Goal: Task Accomplishment & Management: Manage account settings

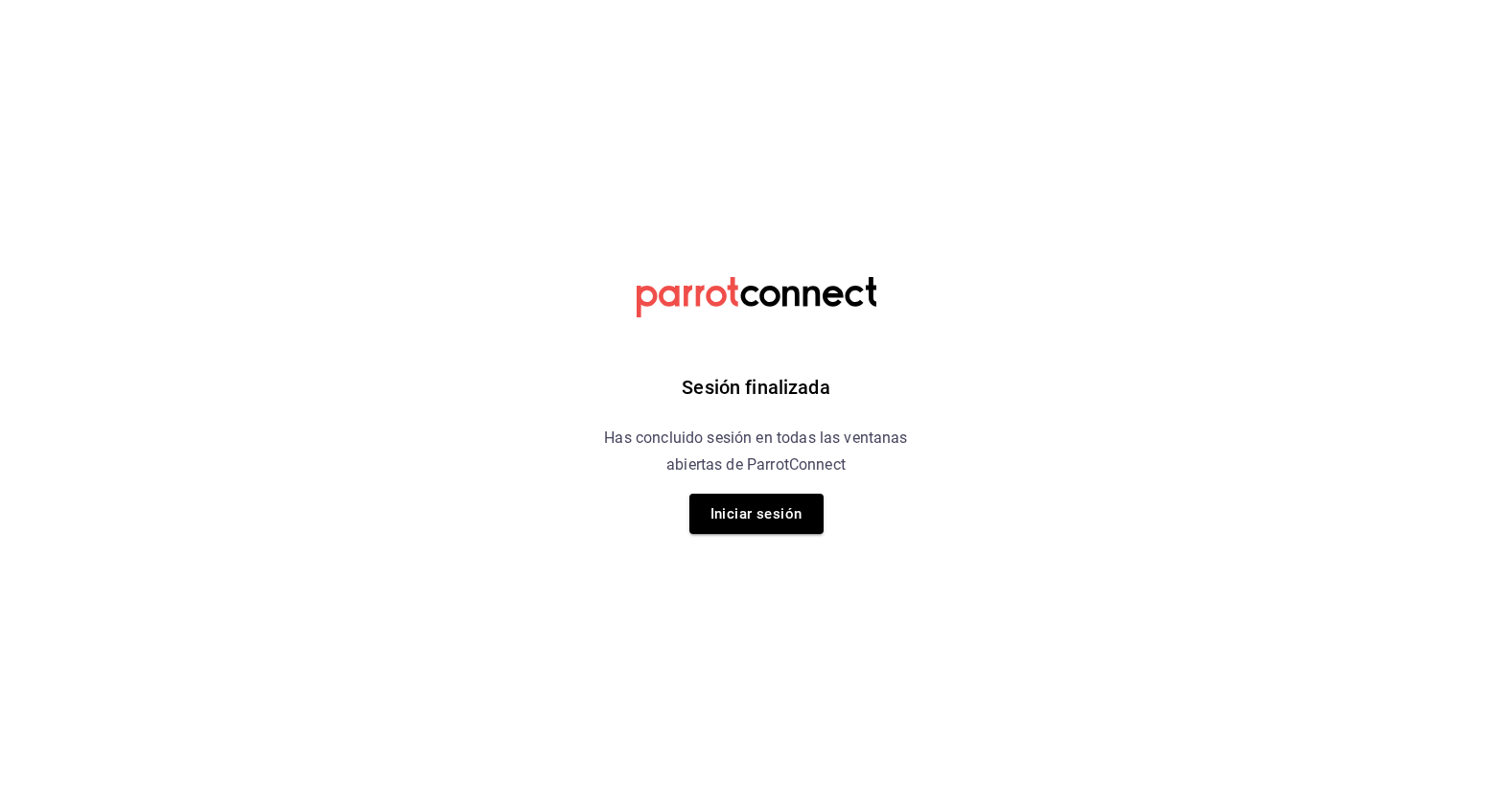
click at [807, 478] on h6 "Has concluido sesión en todas las ventanas abiertas de ParrotConnect" at bounding box center [757, 451] width 351 height 53
click at [807, 504] on button "Iniciar sesión" at bounding box center [757, 513] width 134 height 40
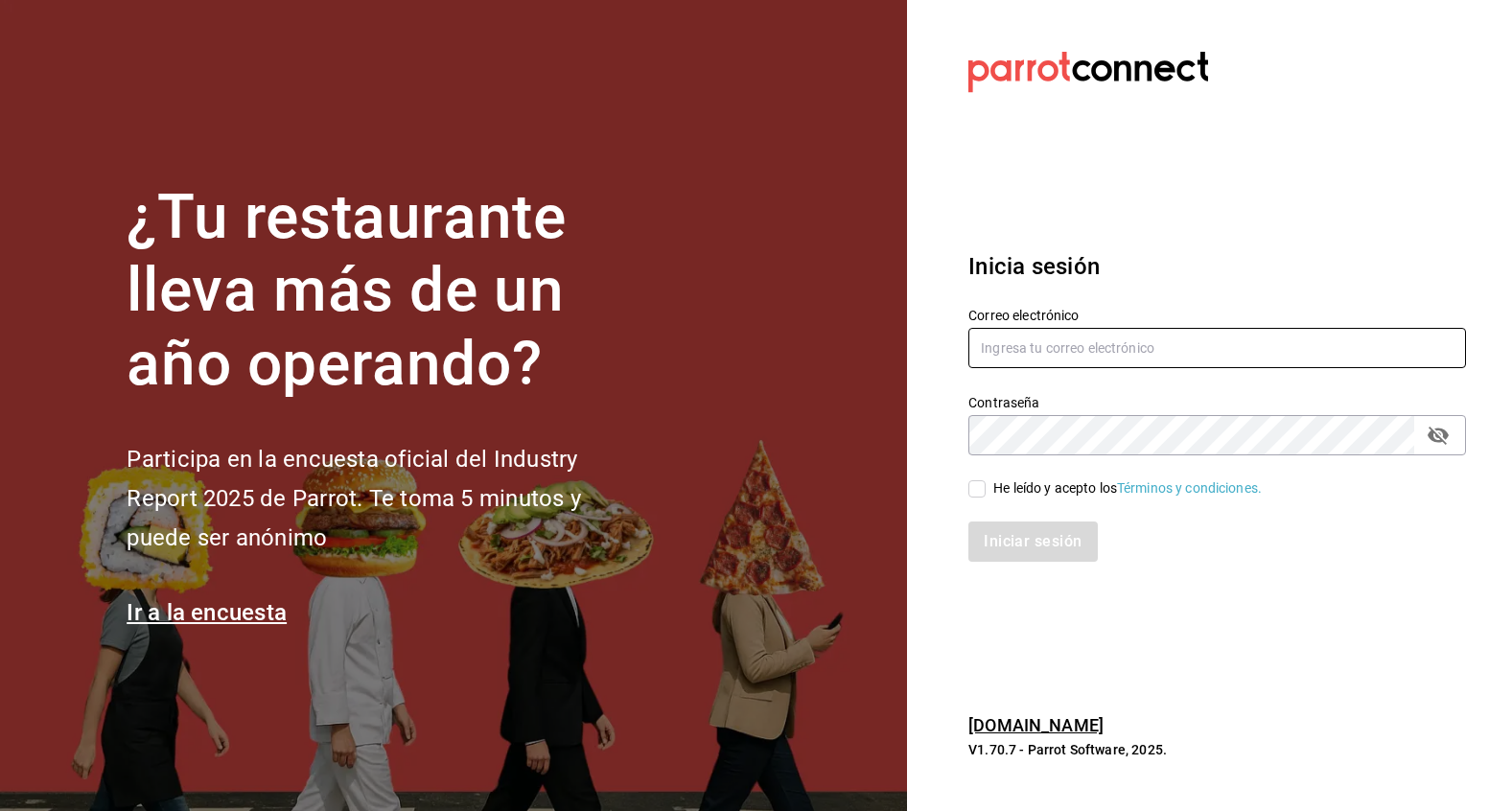
type input "[EMAIL_ADDRESS][DOMAIN_NAME]"
click at [1040, 492] on div "He leído y acepto los Términos y condiciones." at bounding box center [1128, 489] width 268 height 20
click at [986, 492] on input "He leído y acepto los Términos y condiciones." at bounding box center [978, 489] width 18 height 18
checkbox input "true"
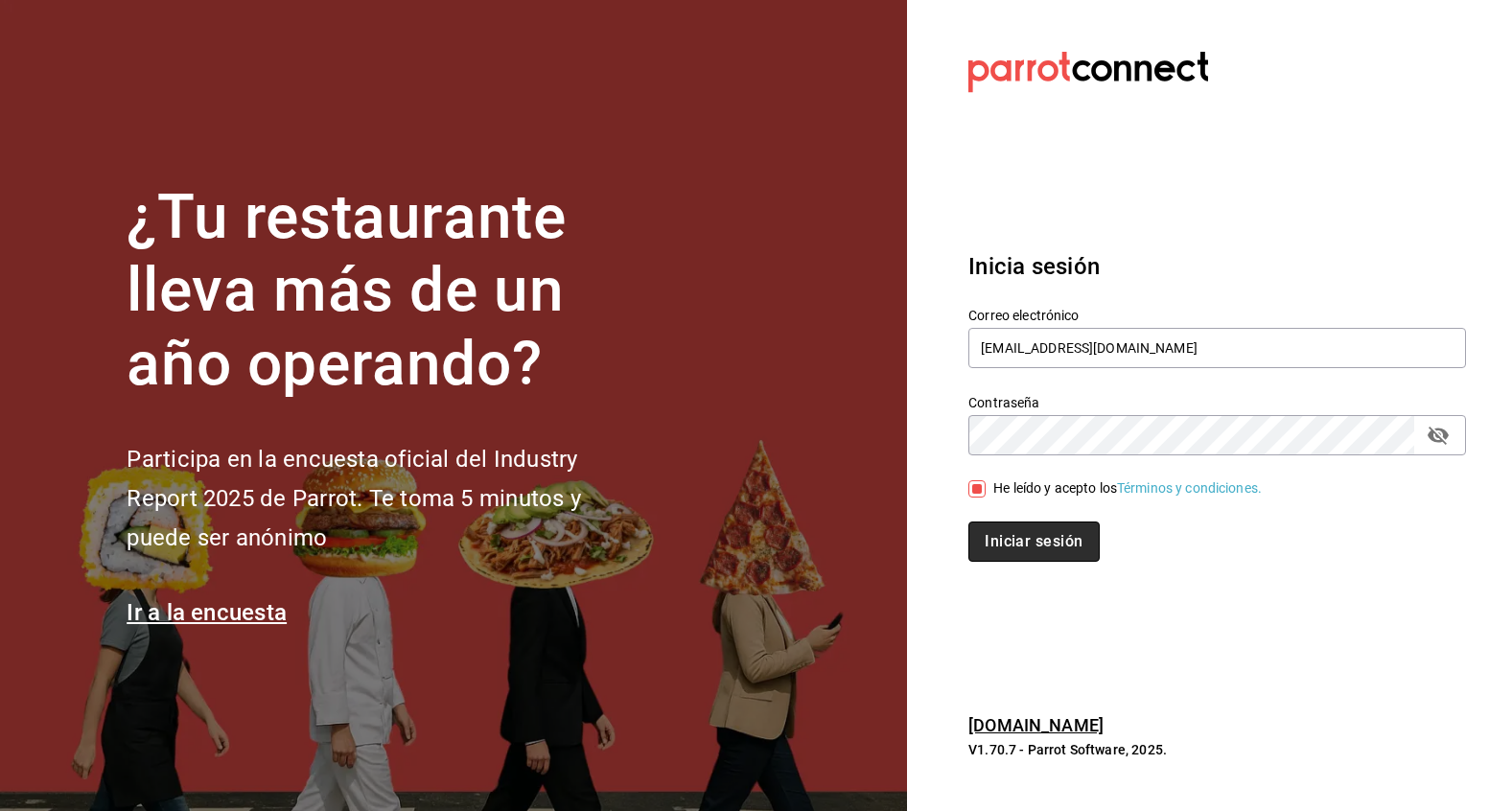
click at [1044, 553] on button "Iniciar sesión" at bounding box center [1034, 541] width 130 height 40
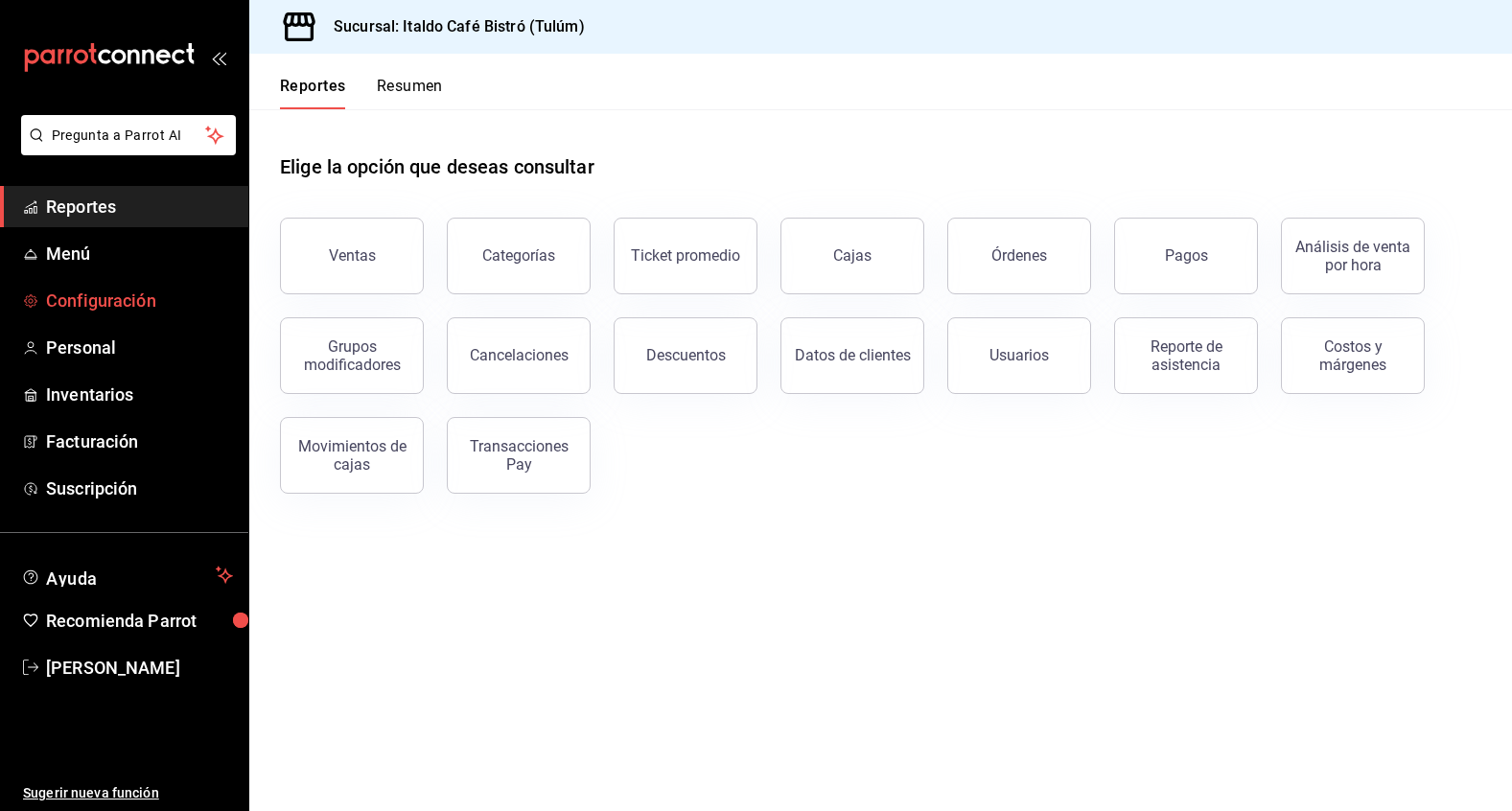
click at [108, 303] on span "Configuración" at bounding box center [140, 301] width 187 height 26
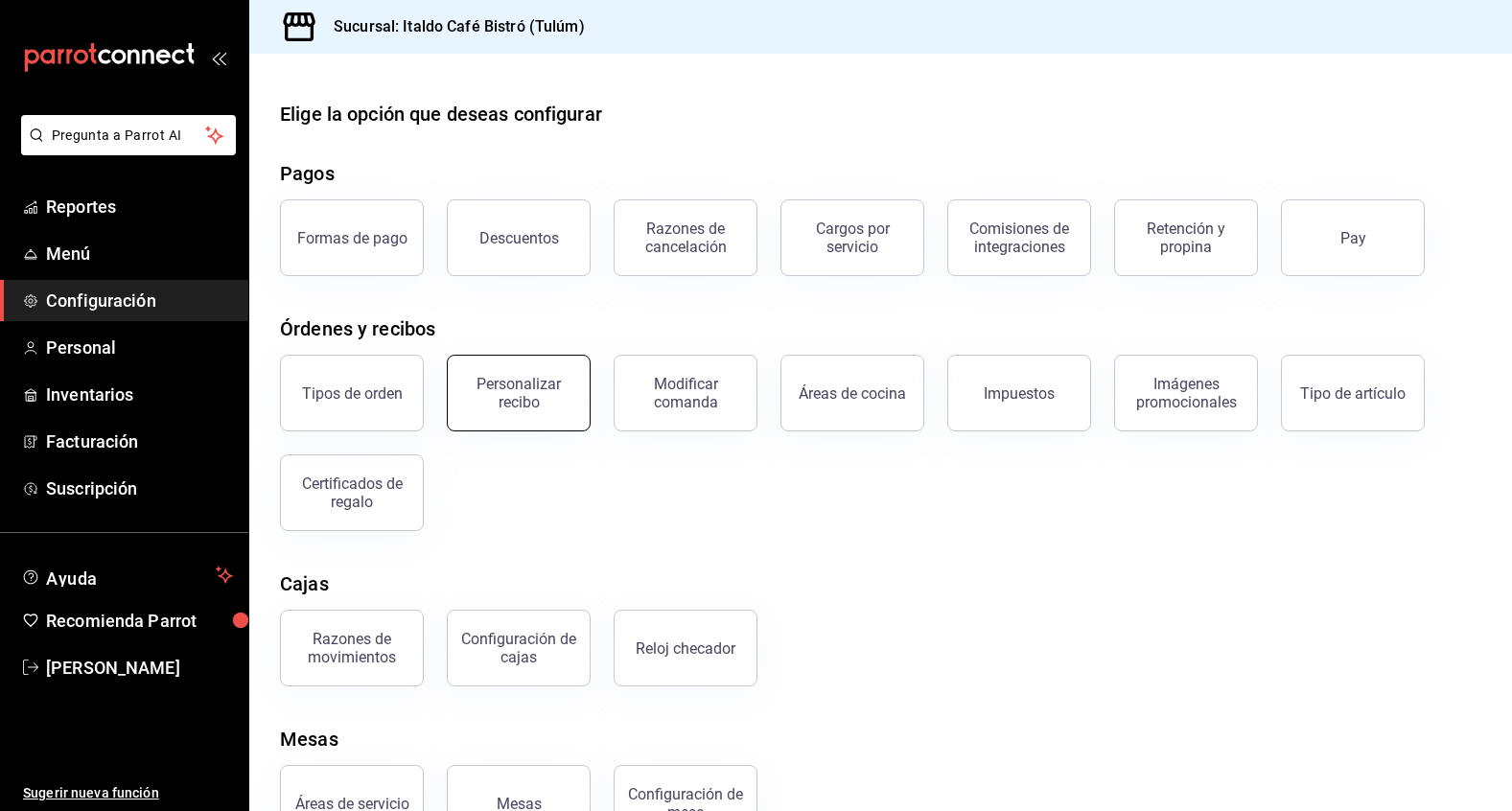
click at [496, 364] on button "Personalizar recibo" at bounding box center [518, 393] width 144 height 77
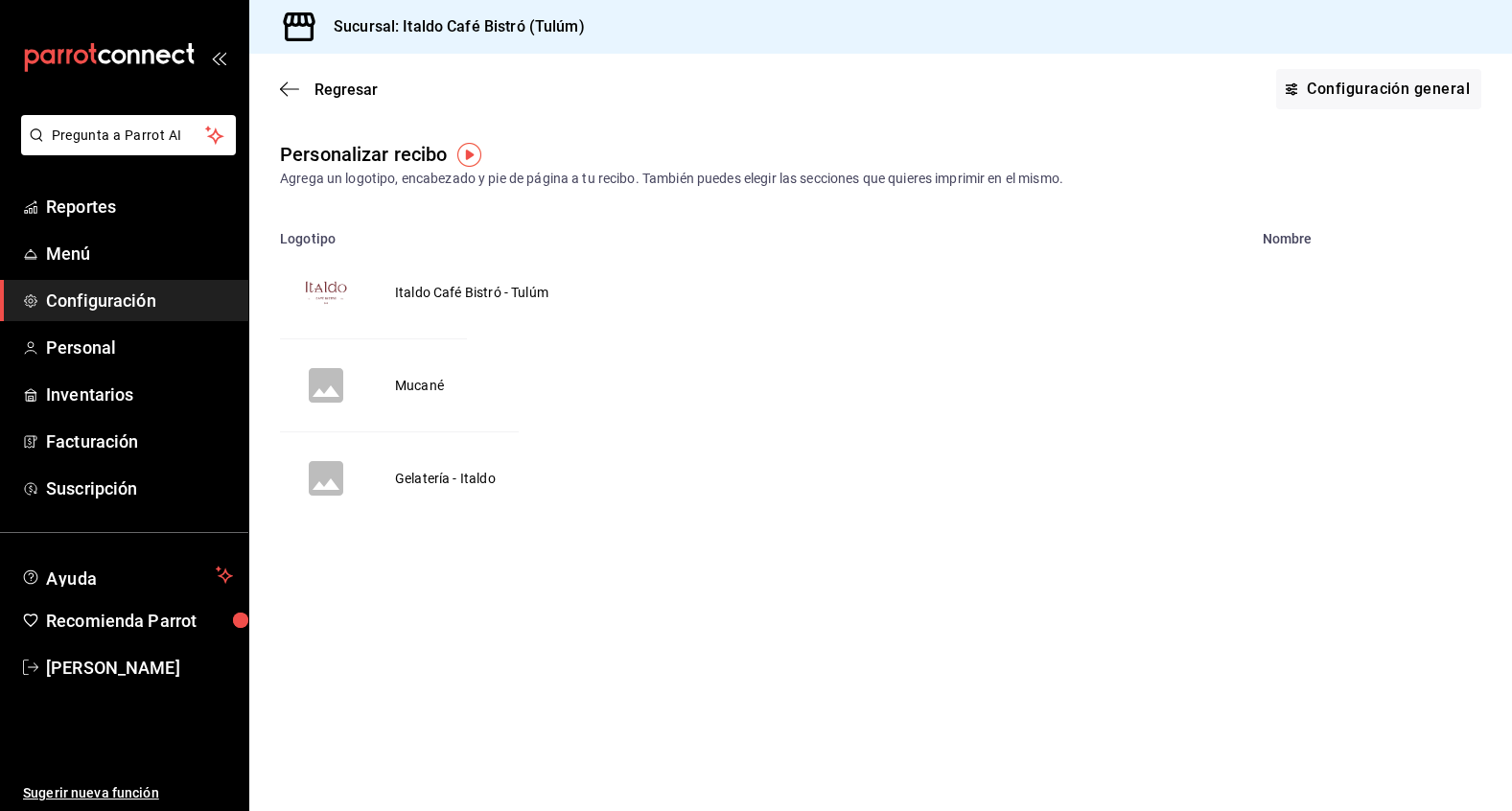
click at [504, 291] on td "Italdo Café Bistró - Tulúm" at bounding box center [472, 292] width 199 height 92
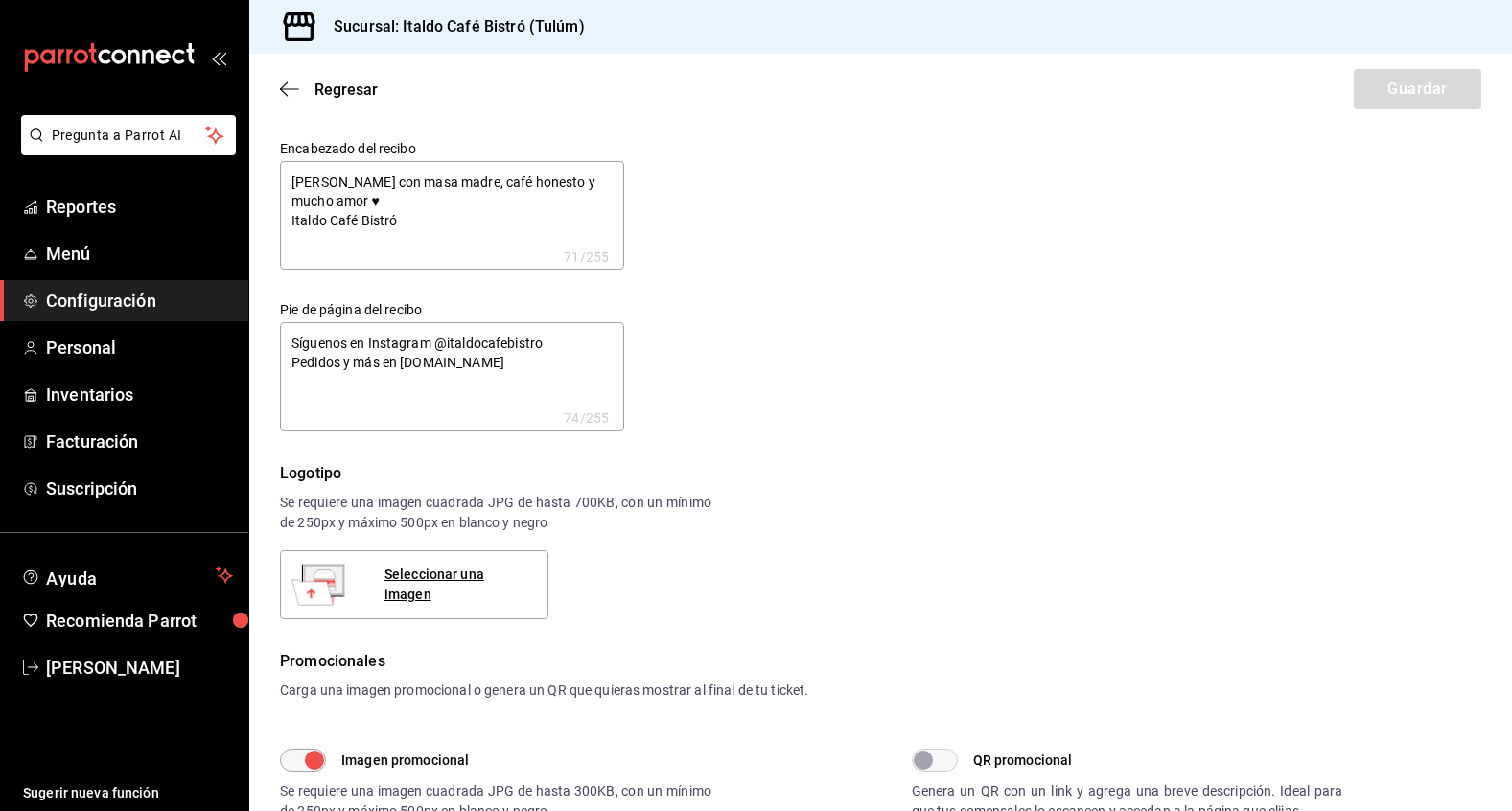
type textarea "x"
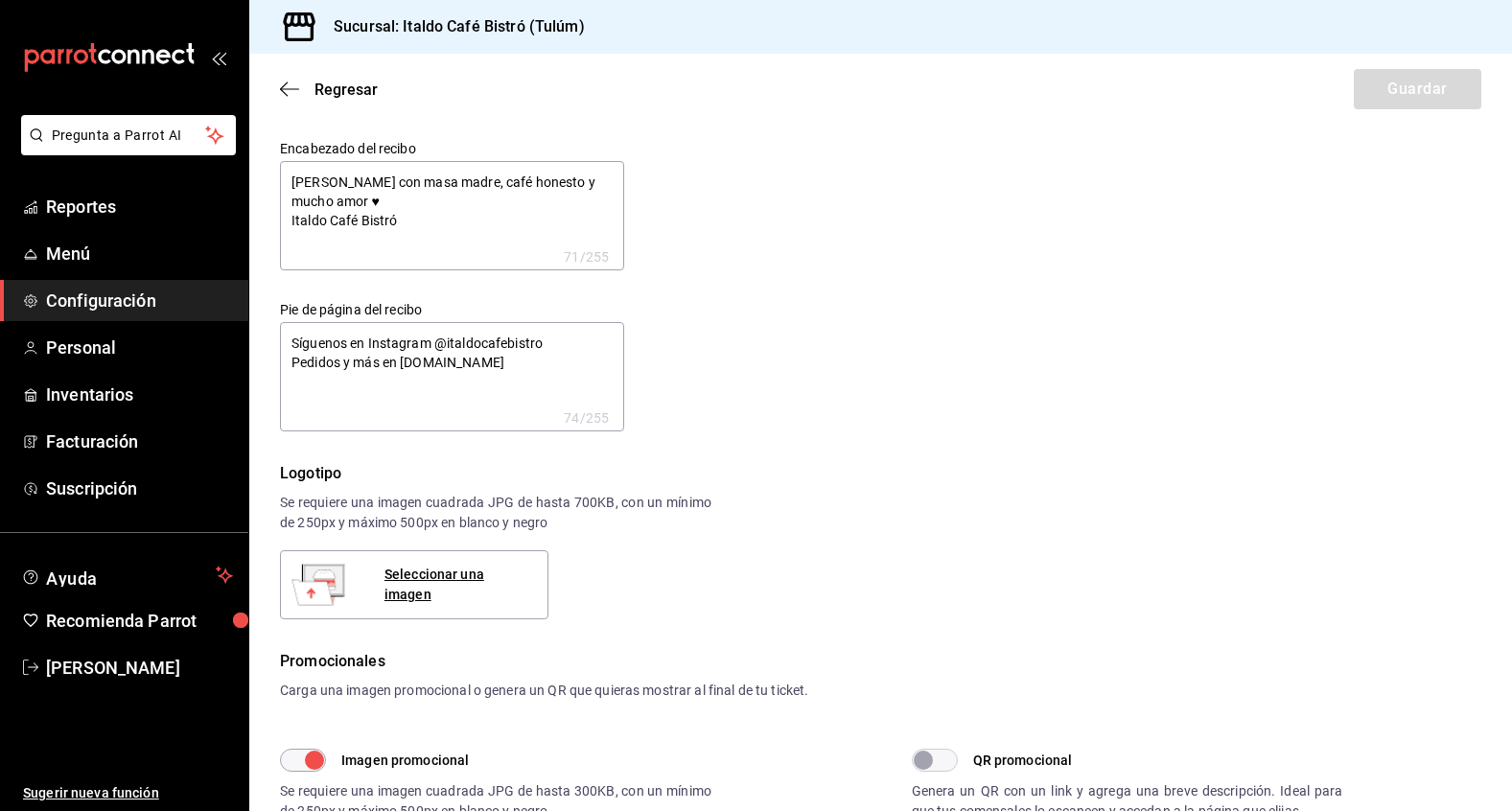
type textarea "x"
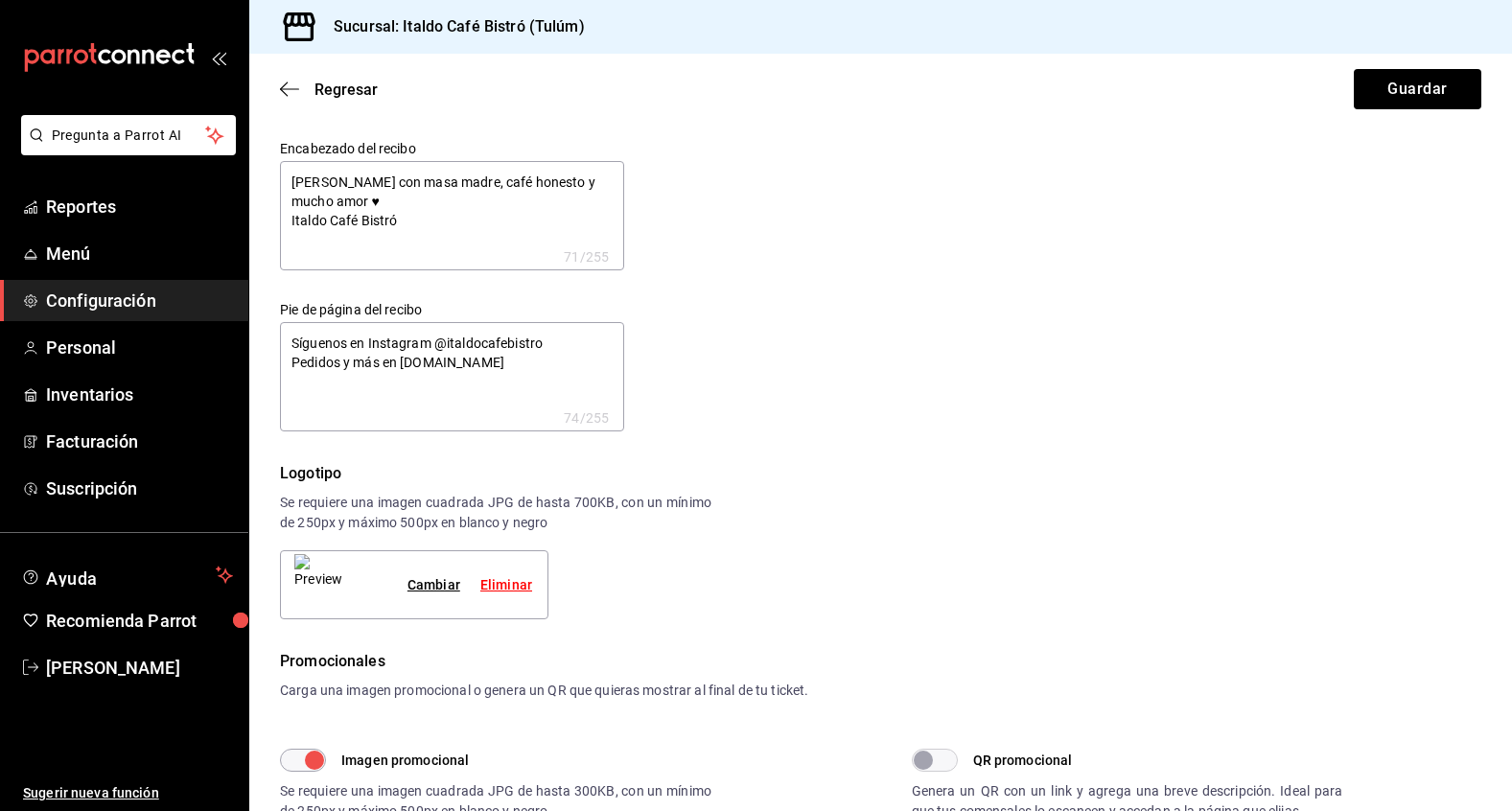
type textarea "x"
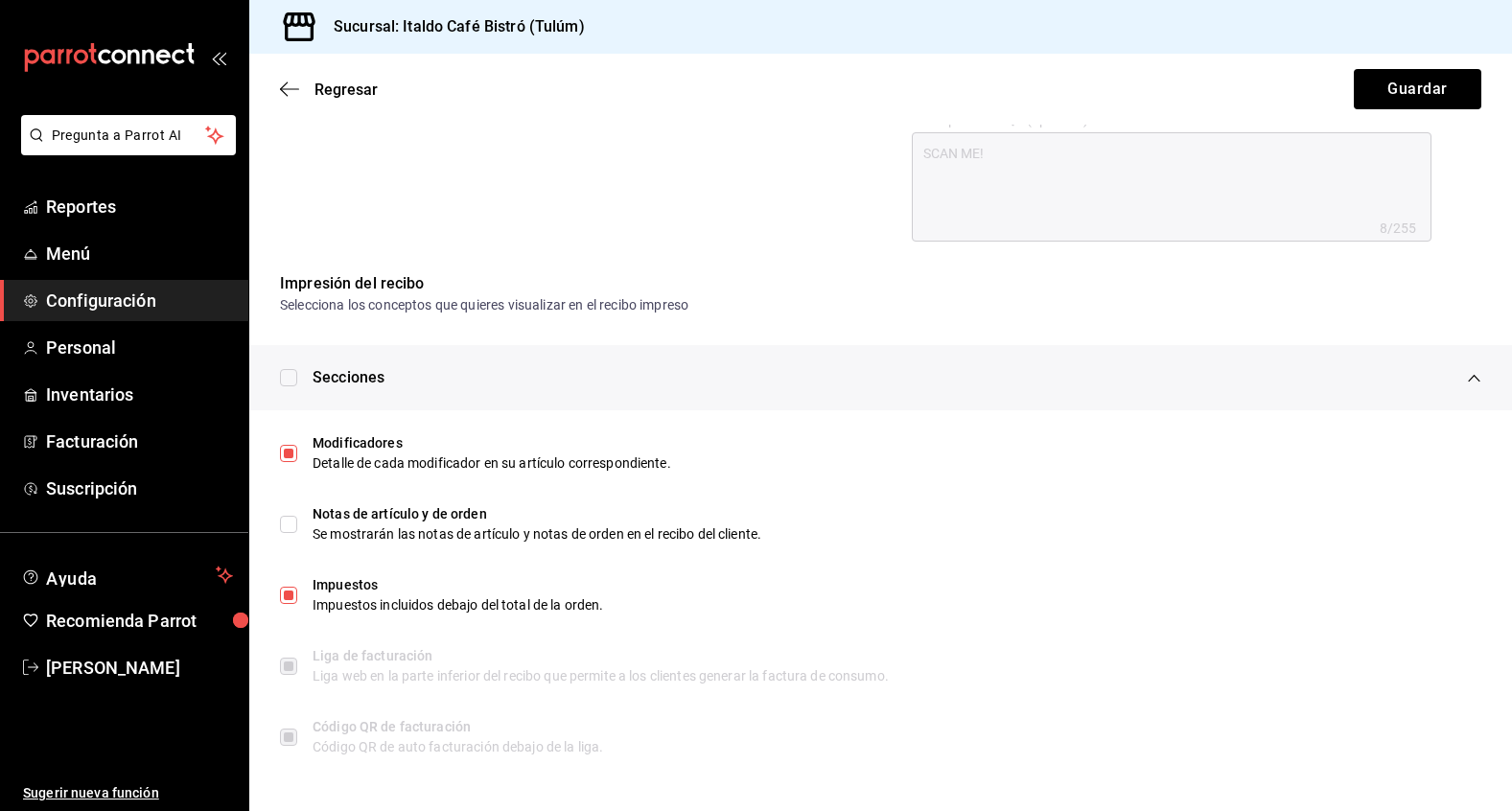
click at [133, 306] on span "Configuración" at bounding box center [140, 301] width 187 height 26
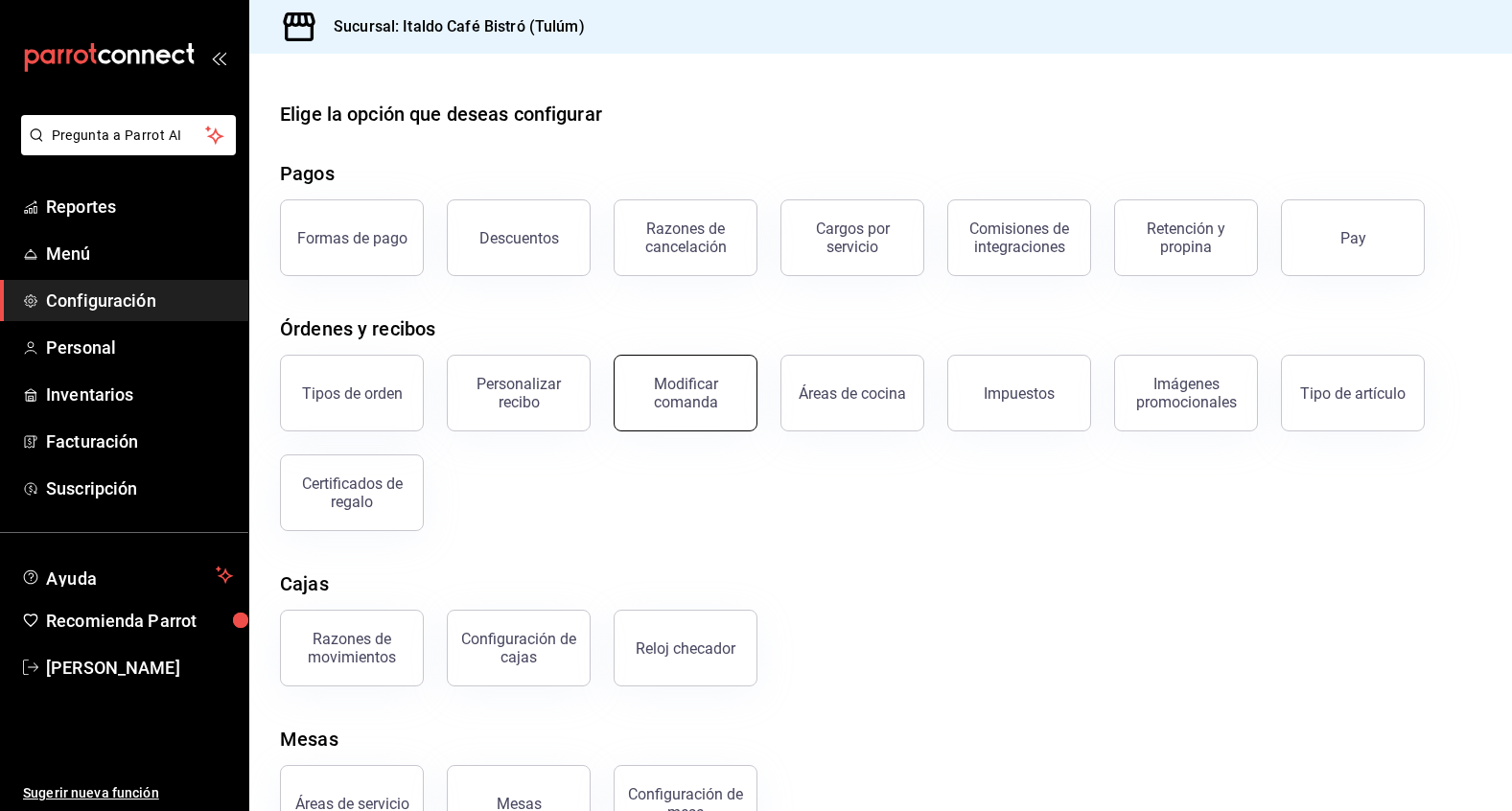
click at [722, 404] on div "Modificar comanda" at bounding box center [685, 392] width 119 height 36
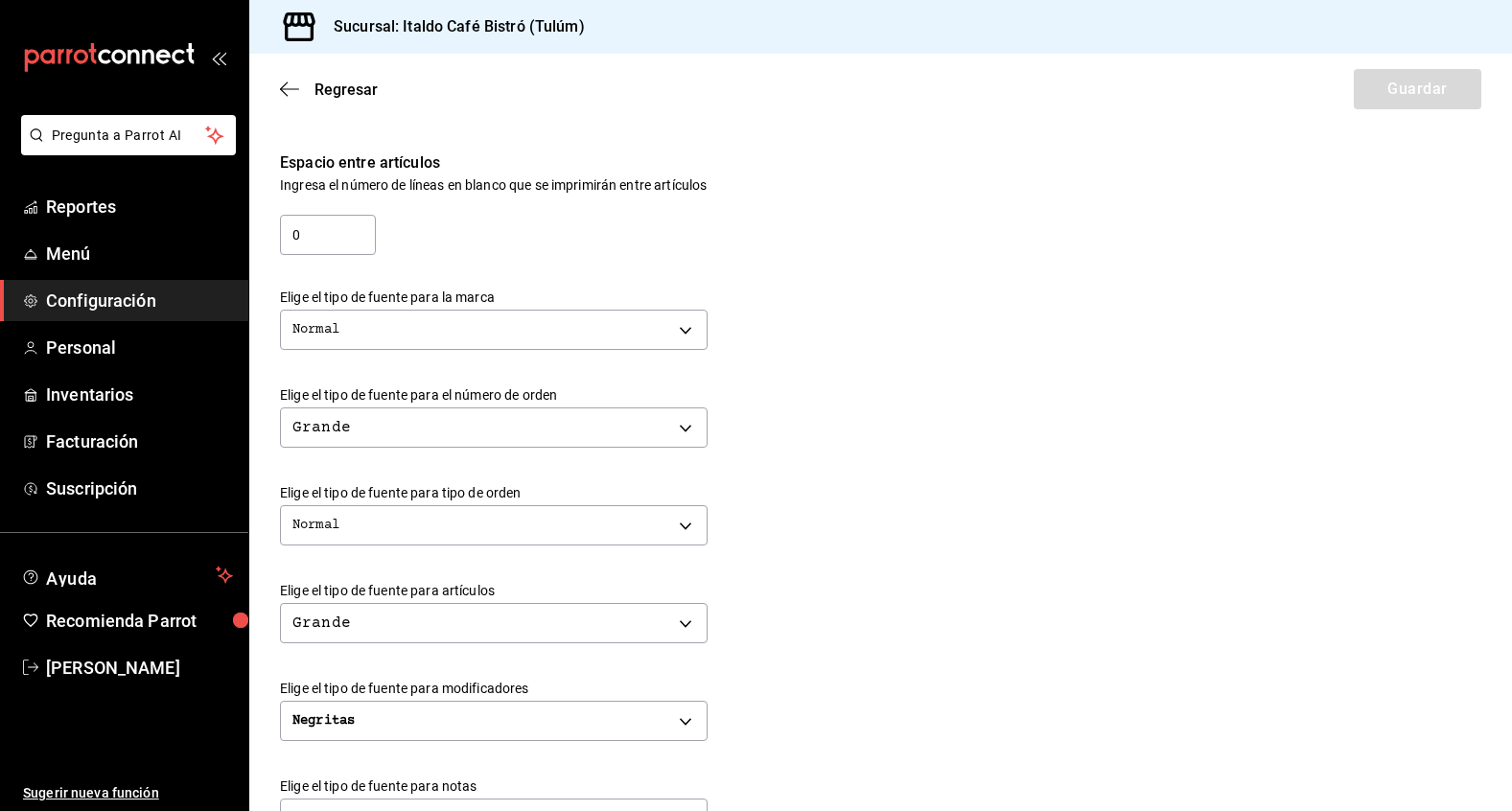
scroll to position [382, 0]
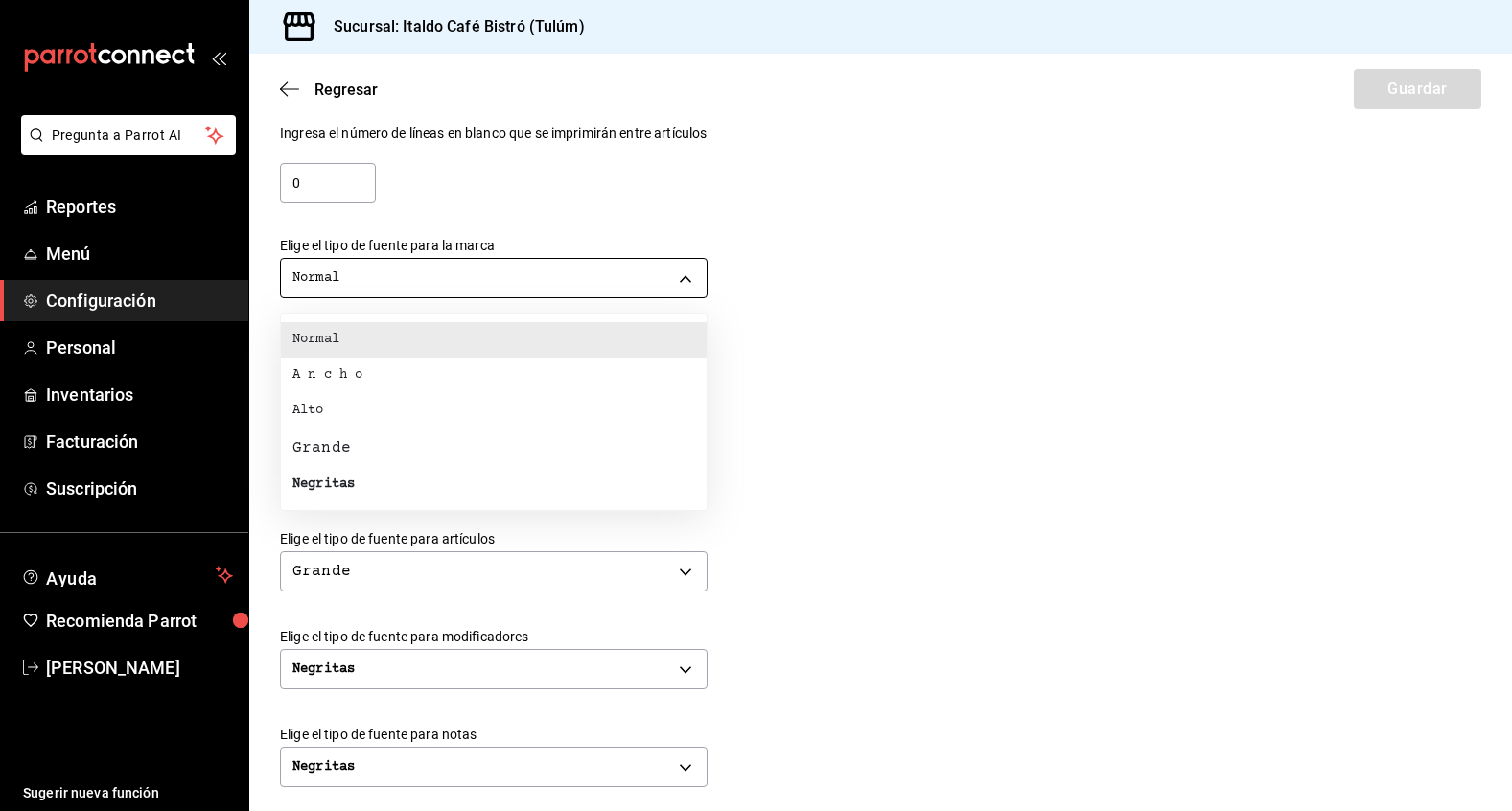
click at [674, 269] on body "Pregunta a Parrot AI Reportes Menú Configuración Personal Inventarios Facturaci…" at bounding box center [756, 405] width 1512 height 811
click at [660, 337] on li "Normal" at bounding box center [494, 340] width 426 height 35
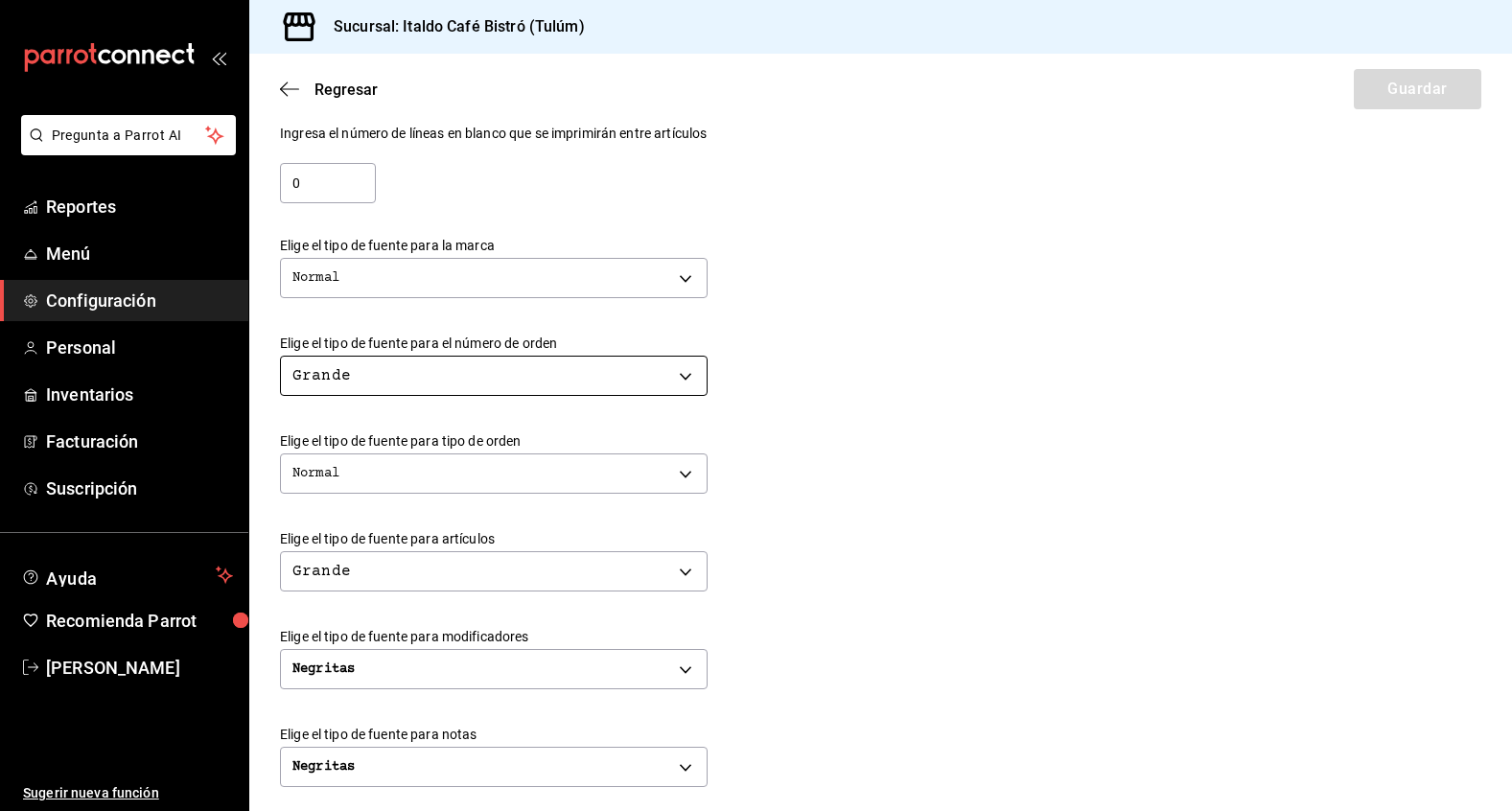
click at [665, 376] on body "Pregunta a Parrot AI Reportes Menú Configuración Personal Inventarios Facturaci…" at bounding box center [756, 405] width 1512 height 811
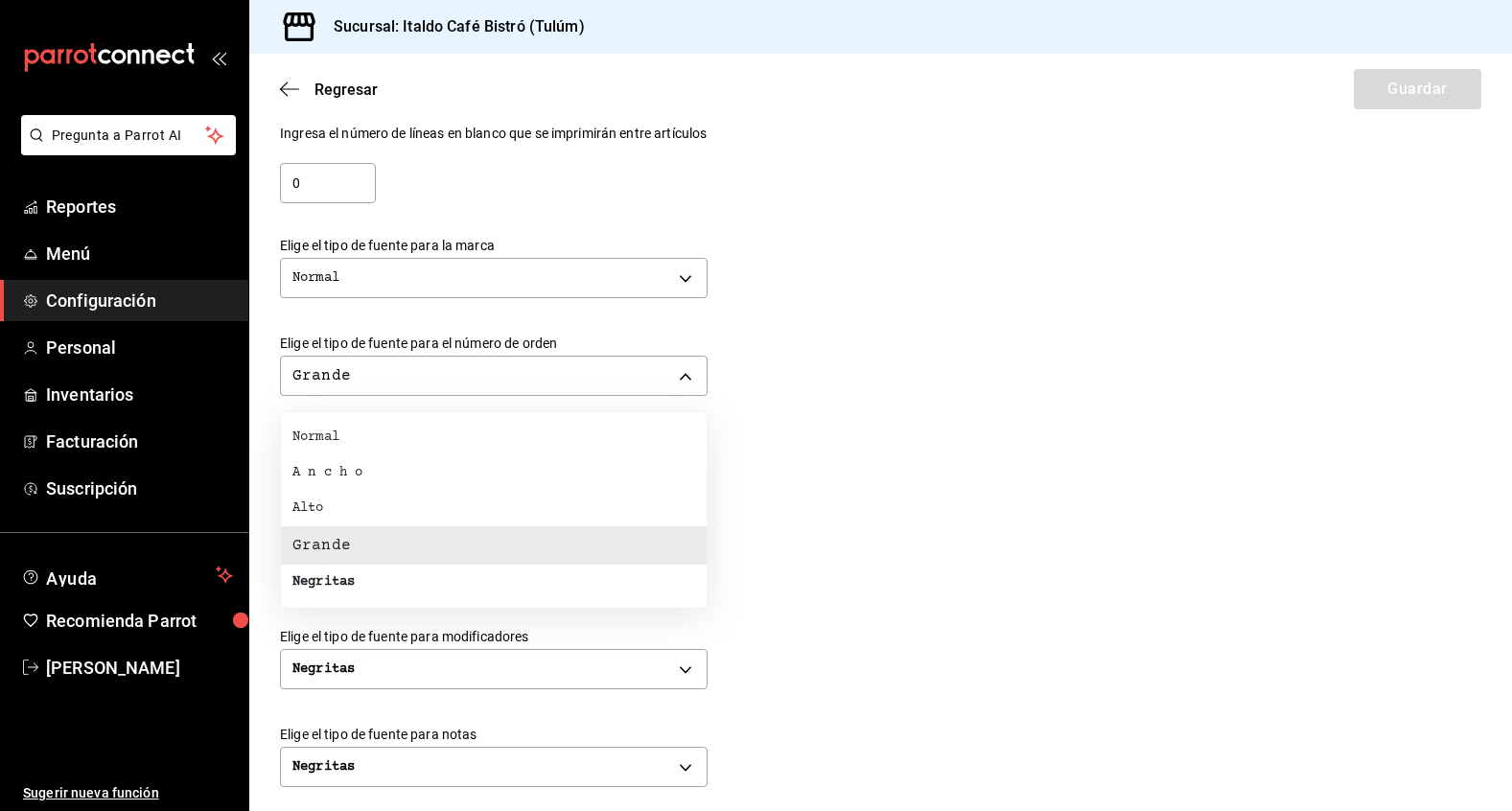
click at [615, 515] on li "Alto" at bounding box center [494, 508] width 426 height 35
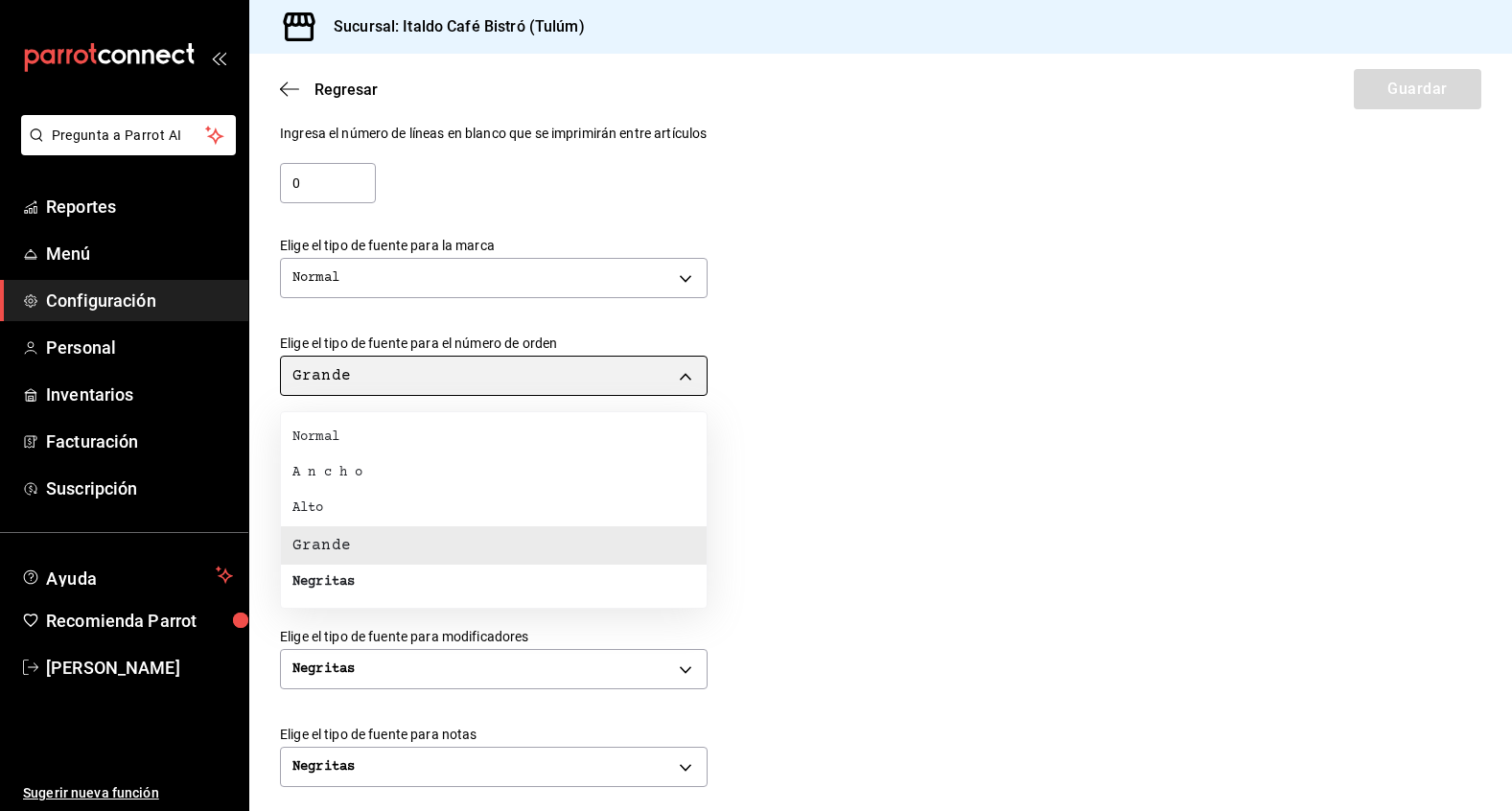
type input "TALL"
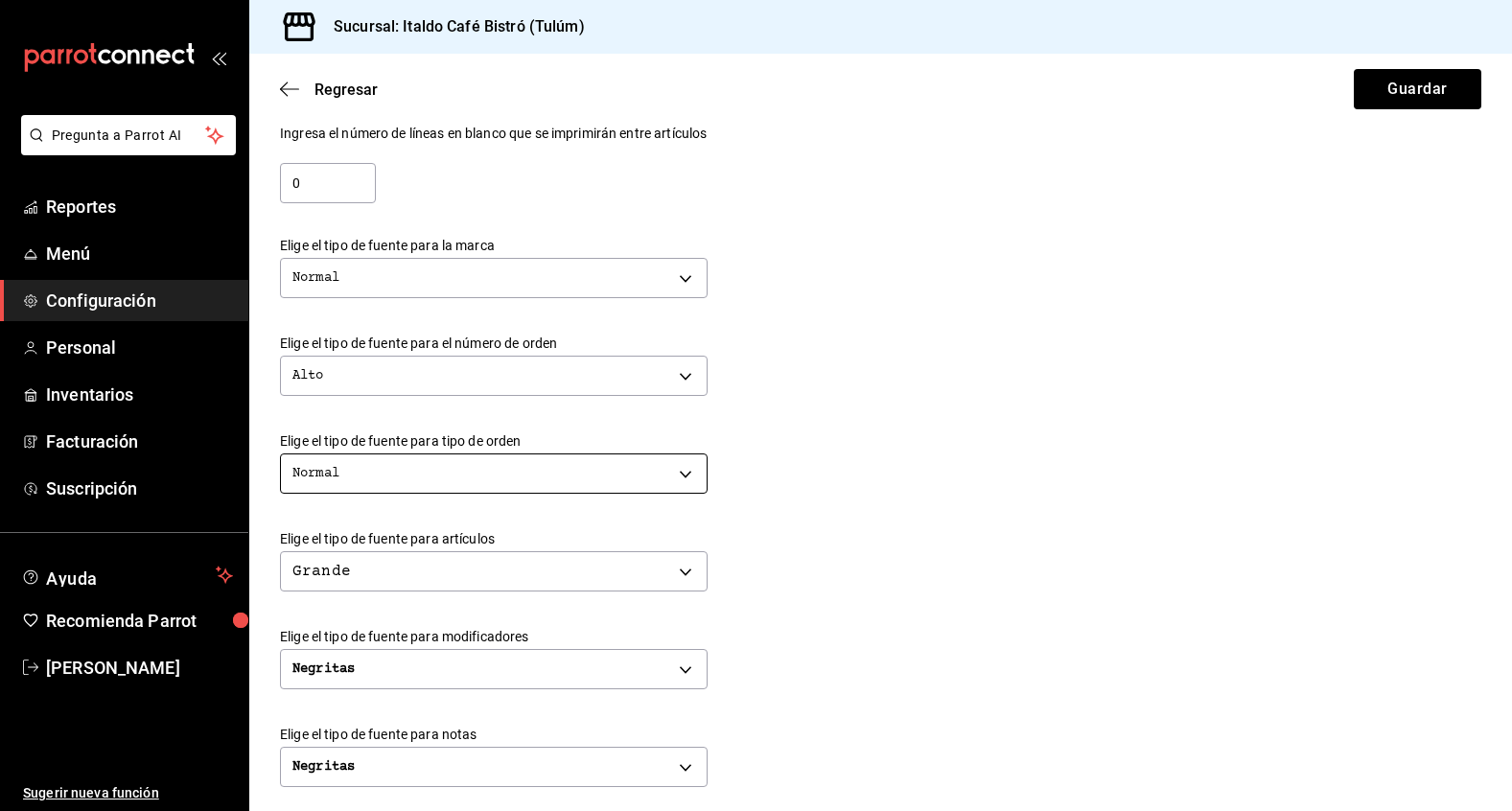
click at [667, 465] on body "Pregunta a Parrot AI Reportes Menú Configuración Personal Inventarios Facturaci…" at bounding box center [756, 405] width 1512 height 811
click at [655, 524] on li "Normal" at bounding box center [494, 535] width 426 height 35
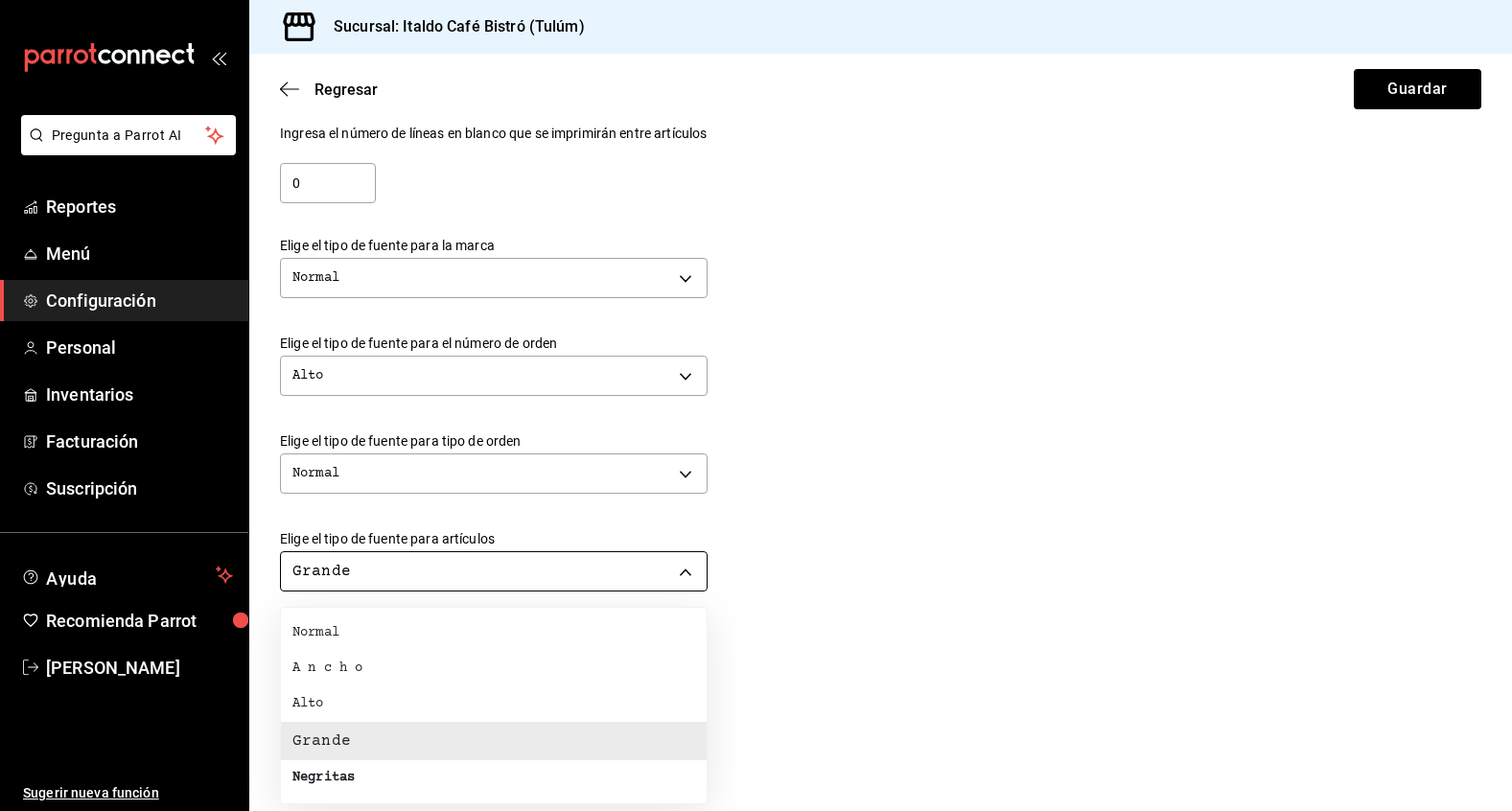
click at [650, 575] on body "Pregunta a Parrot AI Reportes Menú Configuración Personal Inventarios Facturaci…" at bounding box center [756, 405] width 1512 height 811
click at [599, 697] on li "Alto" at bounding box center [494, 705] width 426 height 35
type input "TALL"
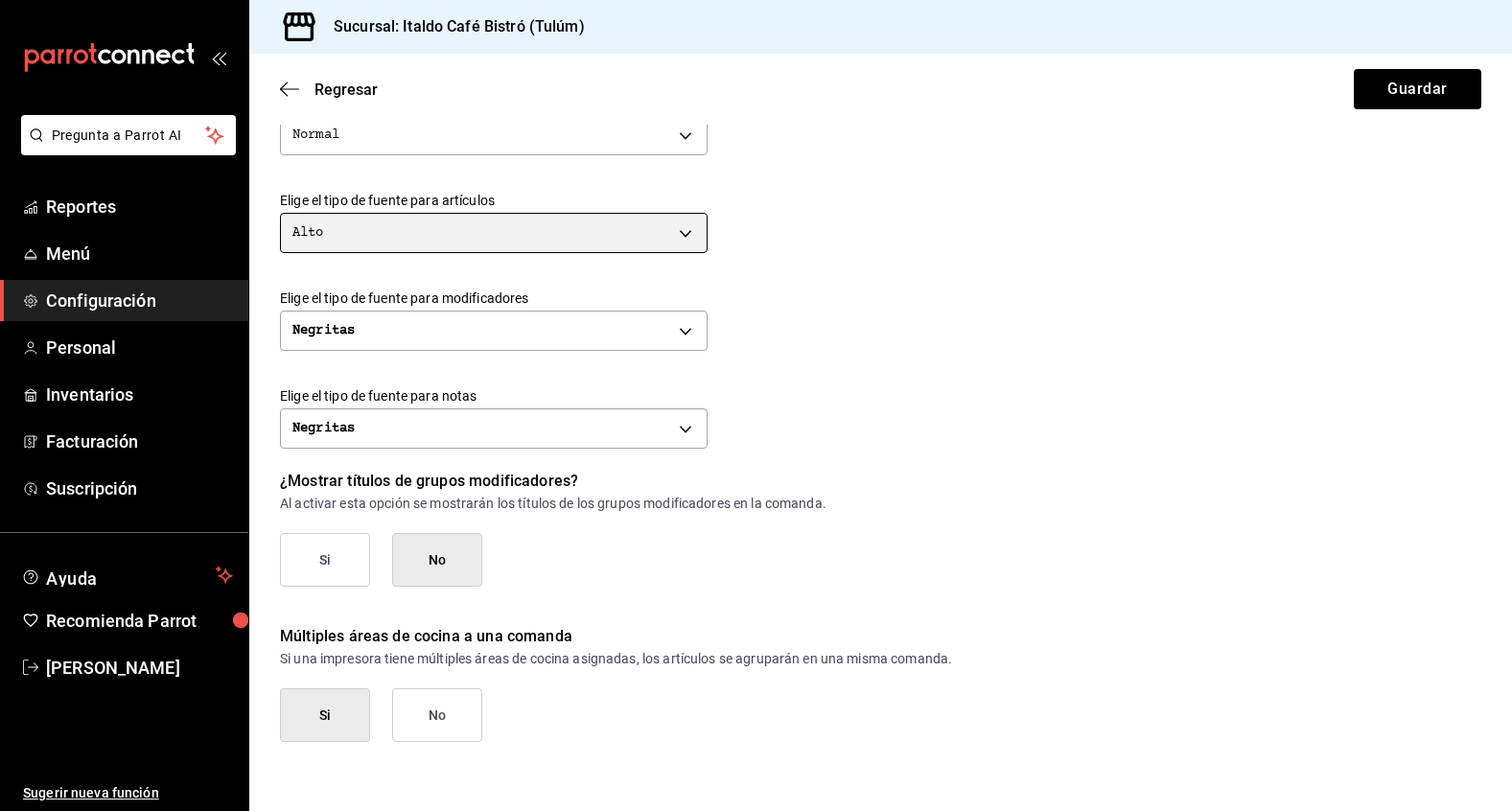
scroll to position [0, 0]
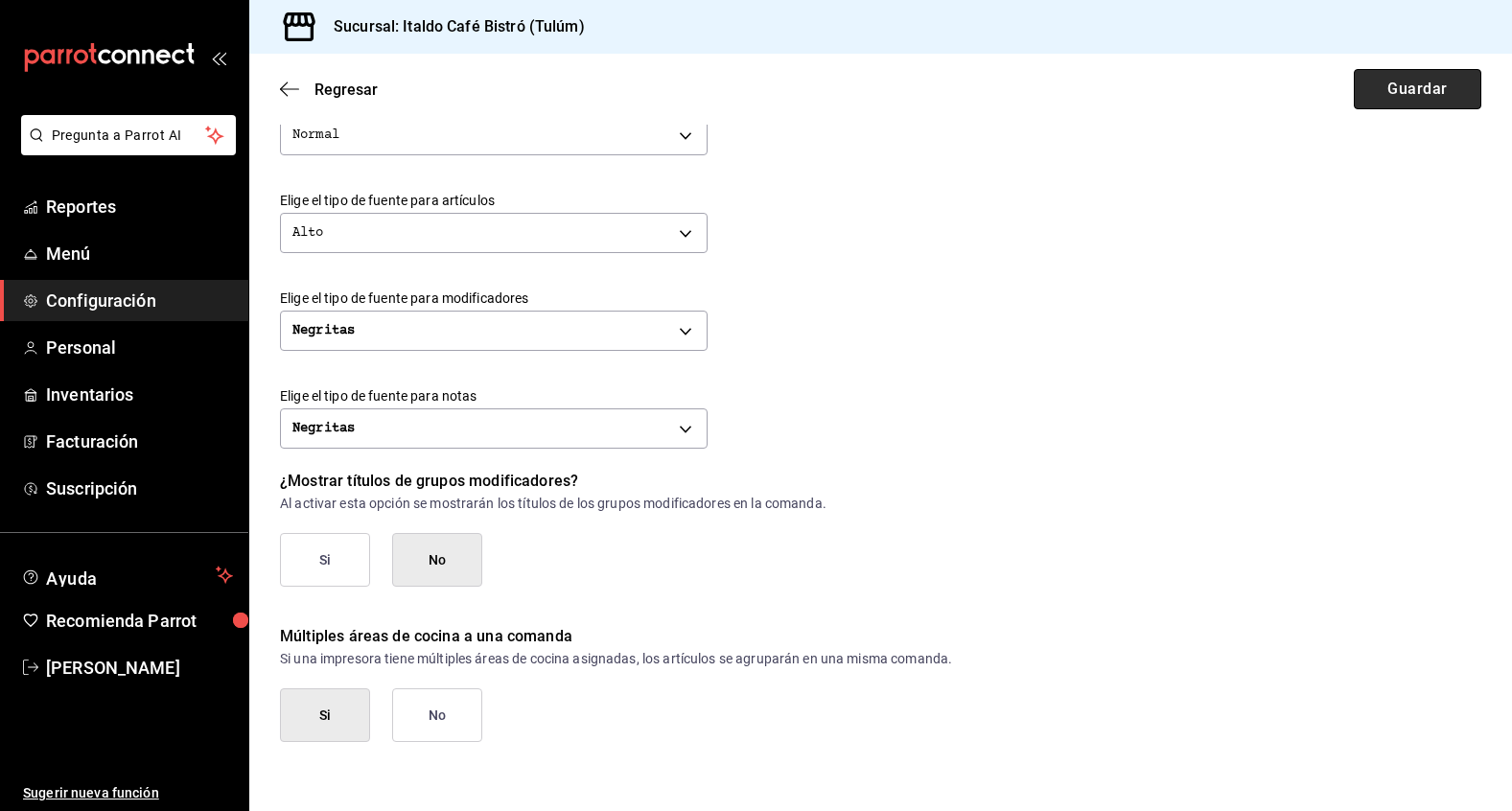
click at [1417, 102] on button "Guardar" at bounding box center [1417, 89] width 127 height 40
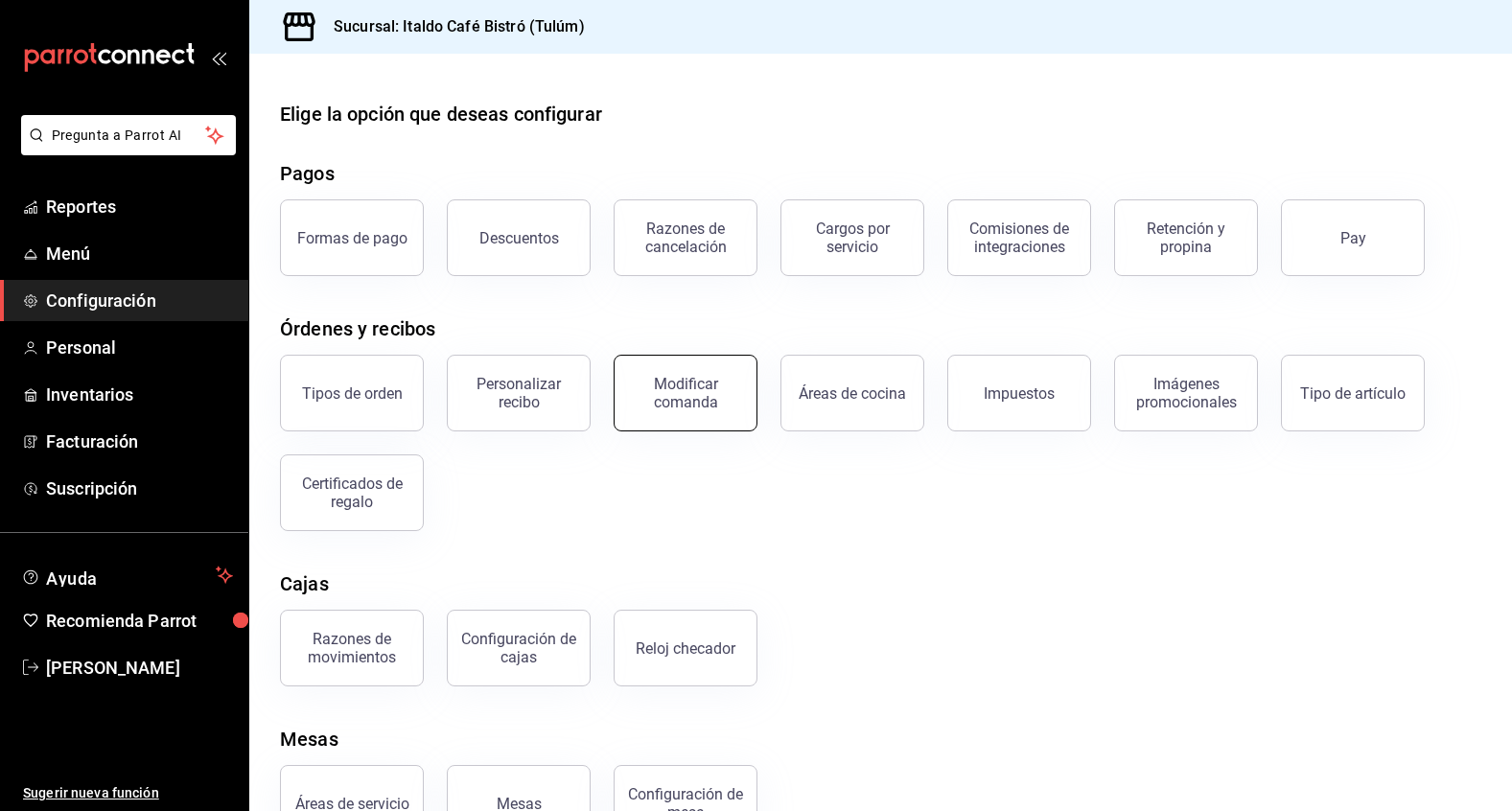
click at [671, 391] on div "Modificar comanda" at bounding box center [685, 392] width 119 height 36
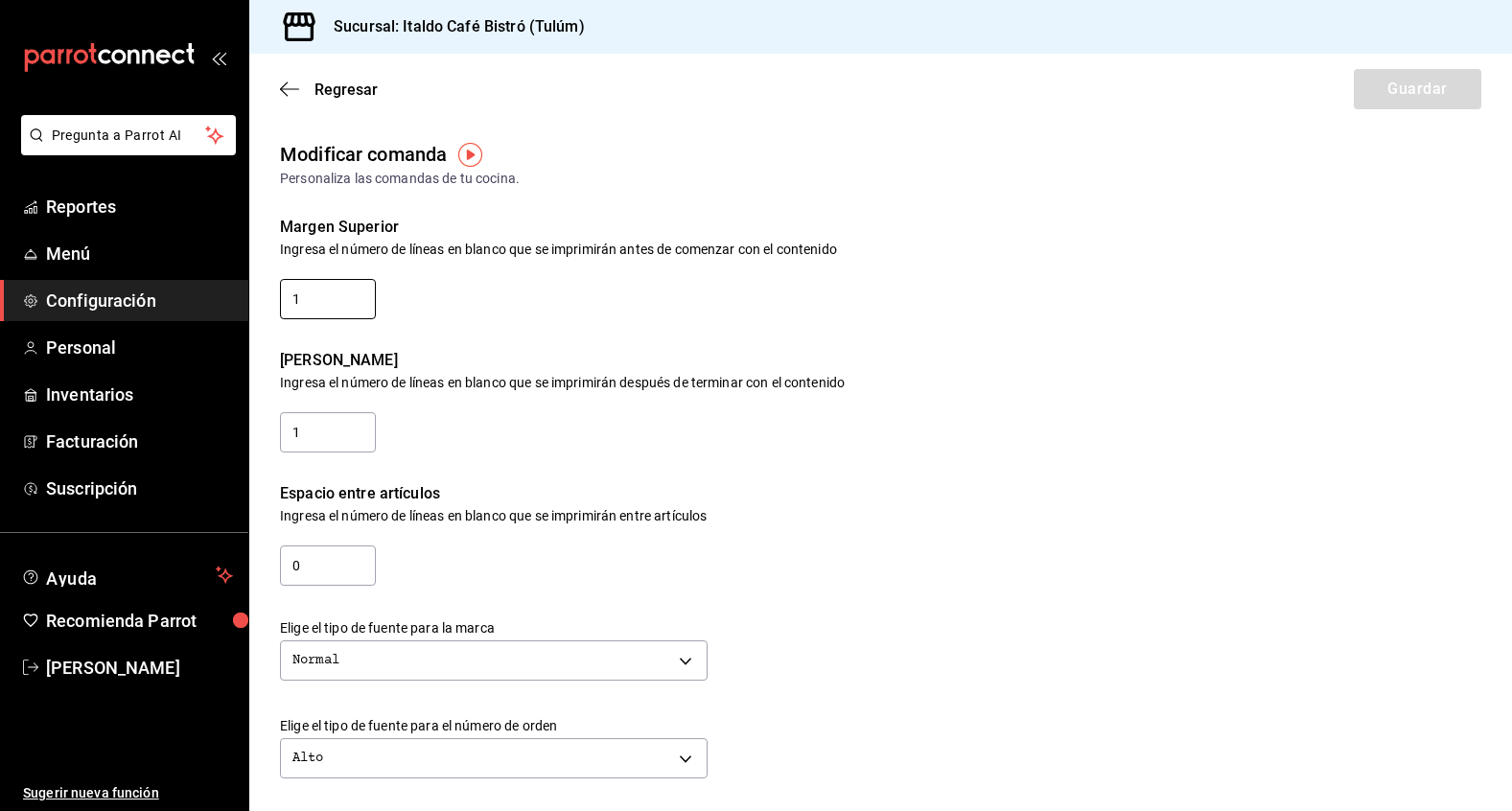
click at [344, 311] on input "1" at bounding box center [327, 299] width 96 height 40
click at [339, 413] on input "1" at bounding box center [327, 432] width 96 height 40
click at [324, 573] on input "0" at bounding box center [327, 566] width 96 height 40
click at [296, 86] on icon "button" at bounding box center [289, 90] width 19 height 18
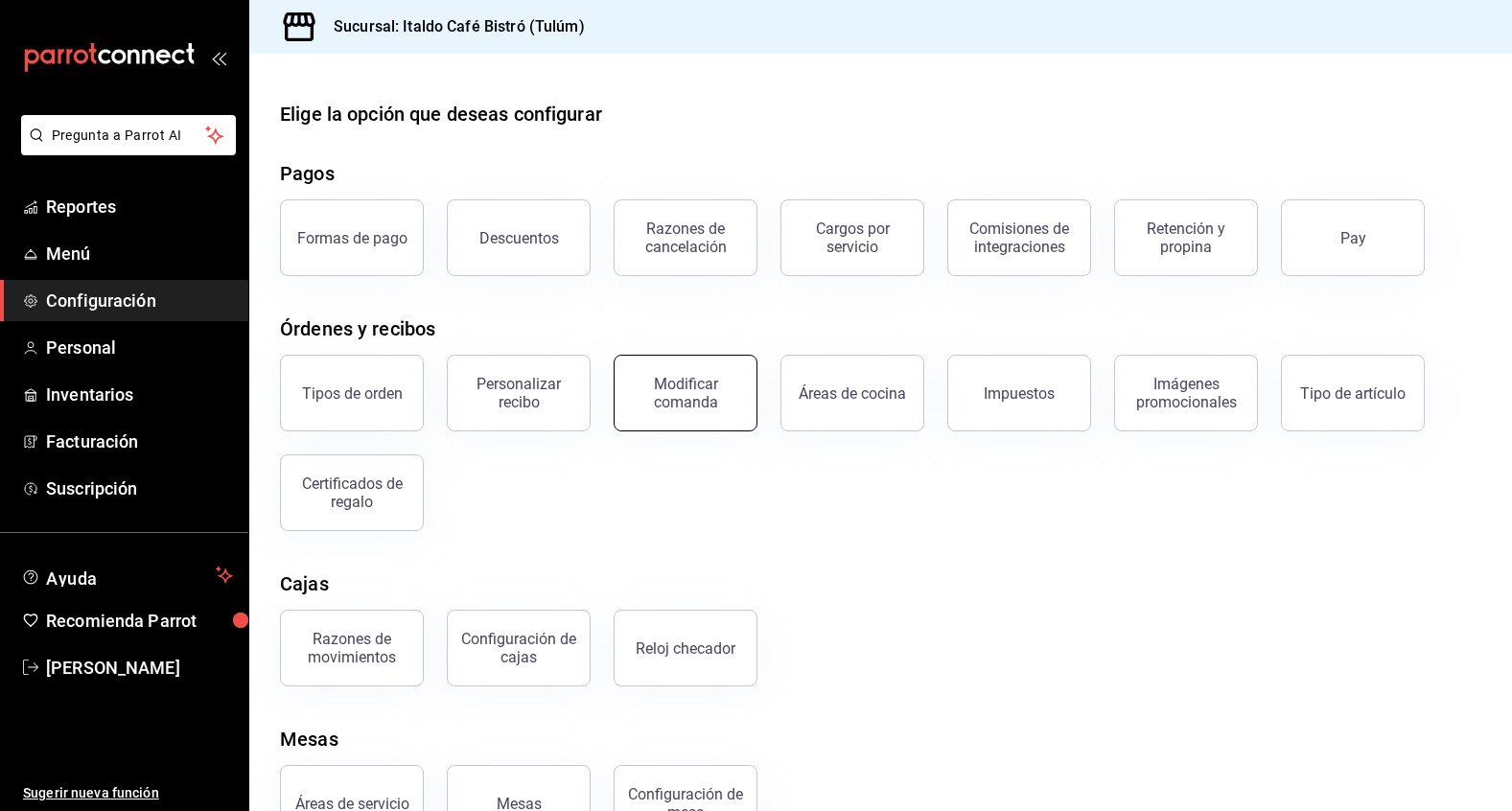
click at [720, 407] on div "Modificar comanda" at bounding box center [685, 392] width 119 height 36
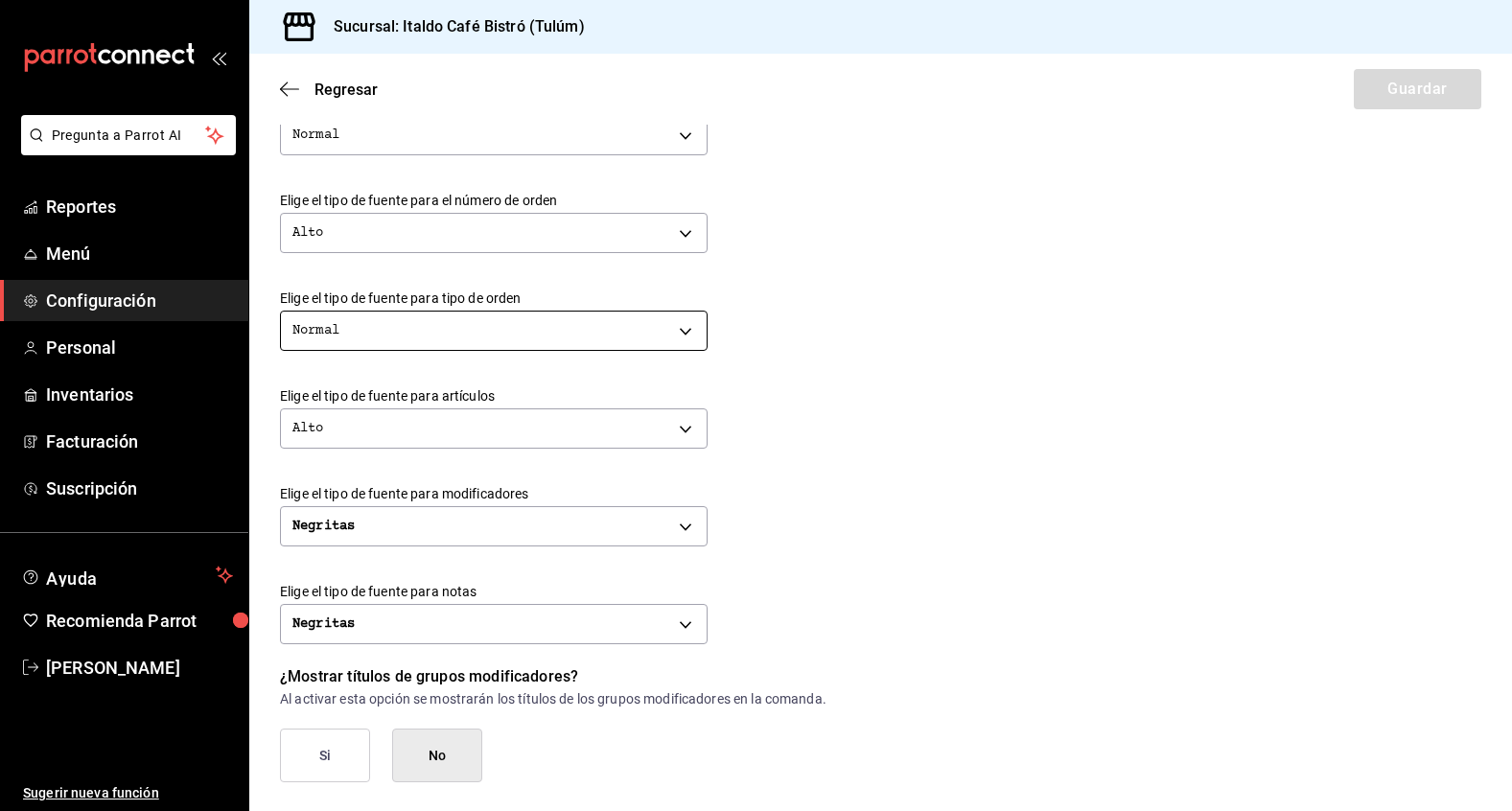
scroll to position [536, 0]
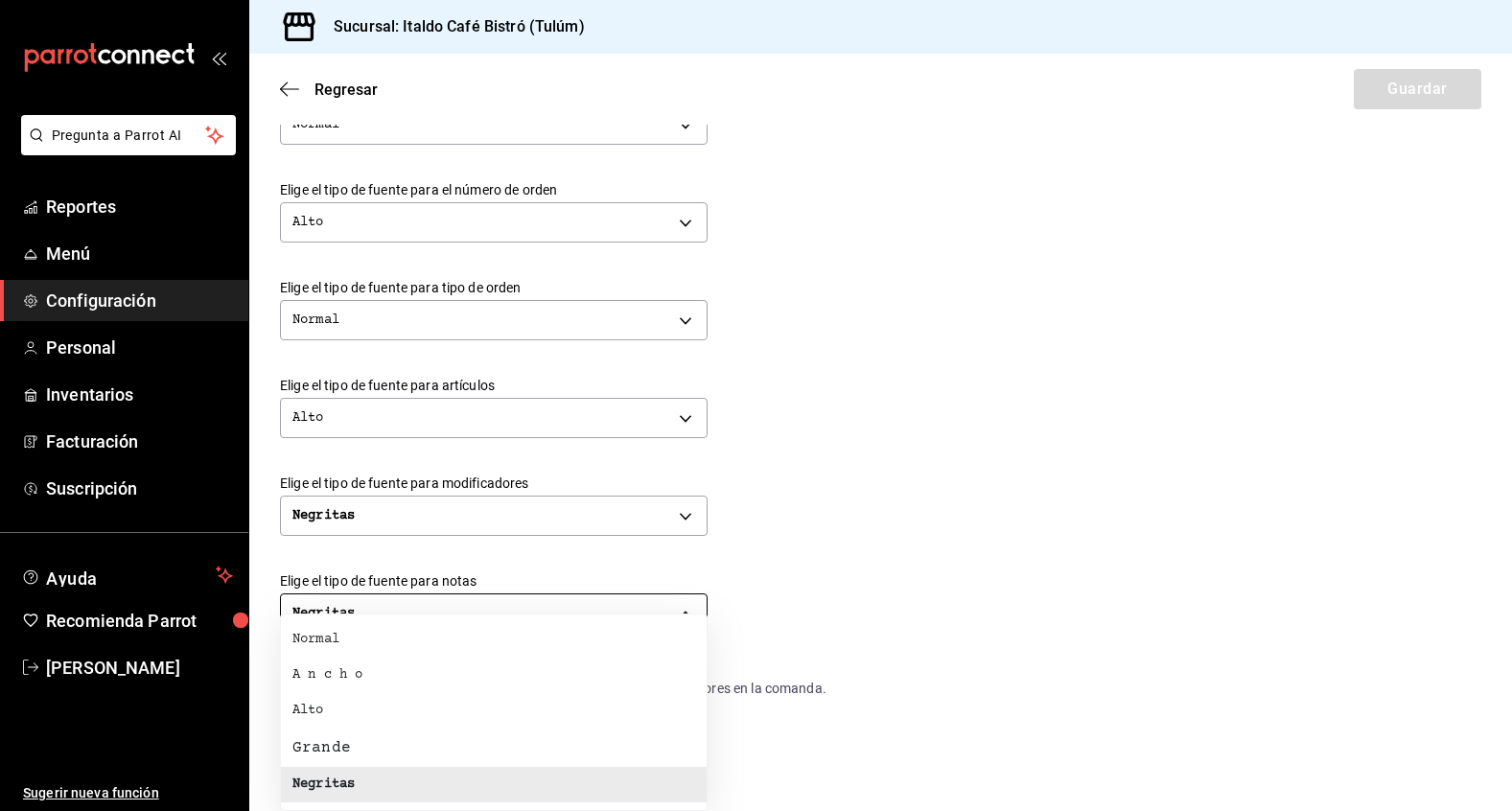
click at [629, 611] on body "Pregunta a Parrot AI Reportes Menú Configuración Personal Inventarios Facturaci…" at bounding box center [756, 405] width 1512 height 811
click at [629, 611] on div at bounding box center [756, 405] width 1512 height 811
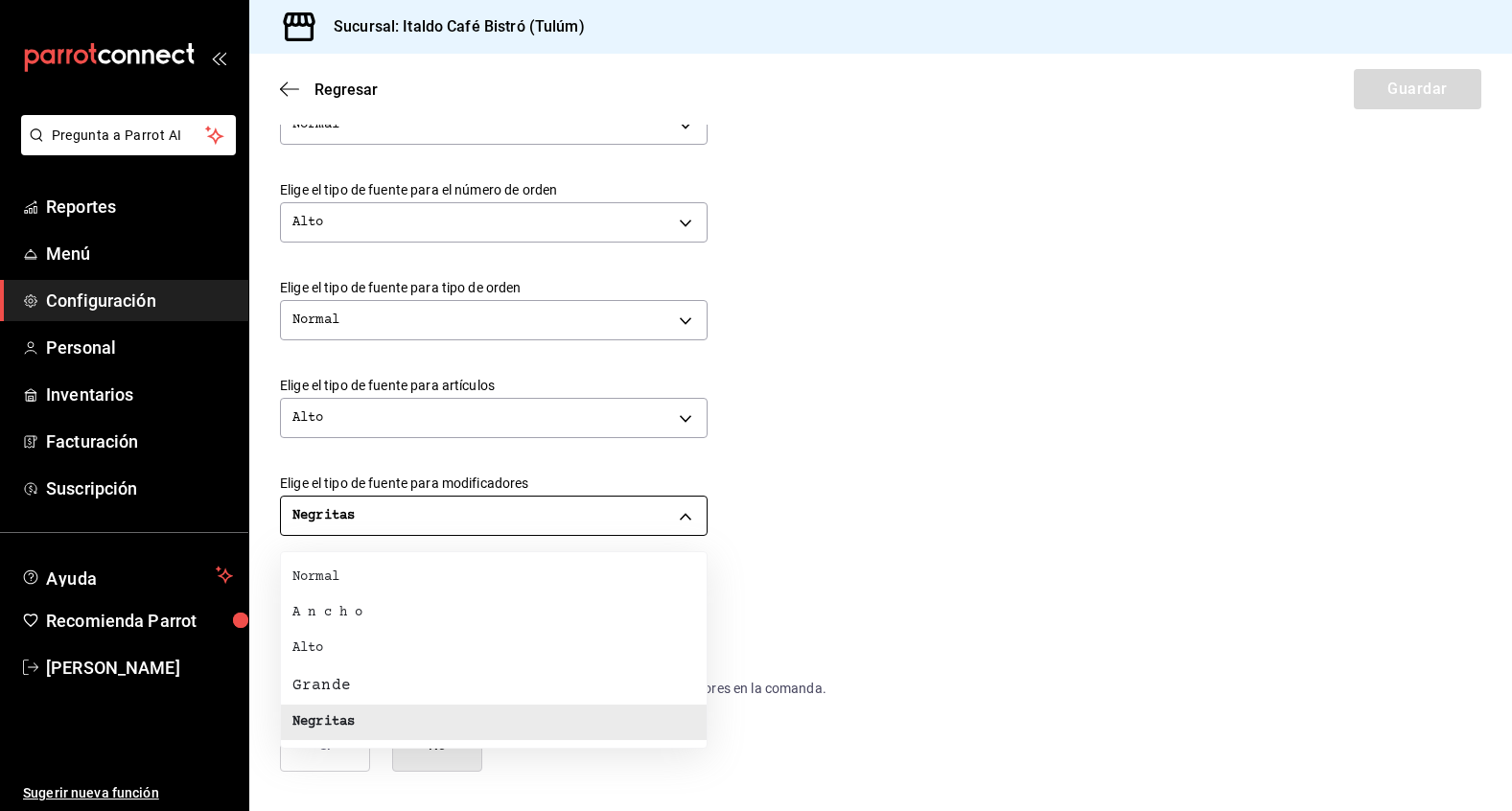
click at [584, 510] on body "Pregunta a Parrot AI Reportes Menú Configuración Personal Inventarios Facturaci…" at bounding box center [756, 405] width 1512 height 811
click at [584, 510] on div at bounding box center [756, 405] width 1512 height 811
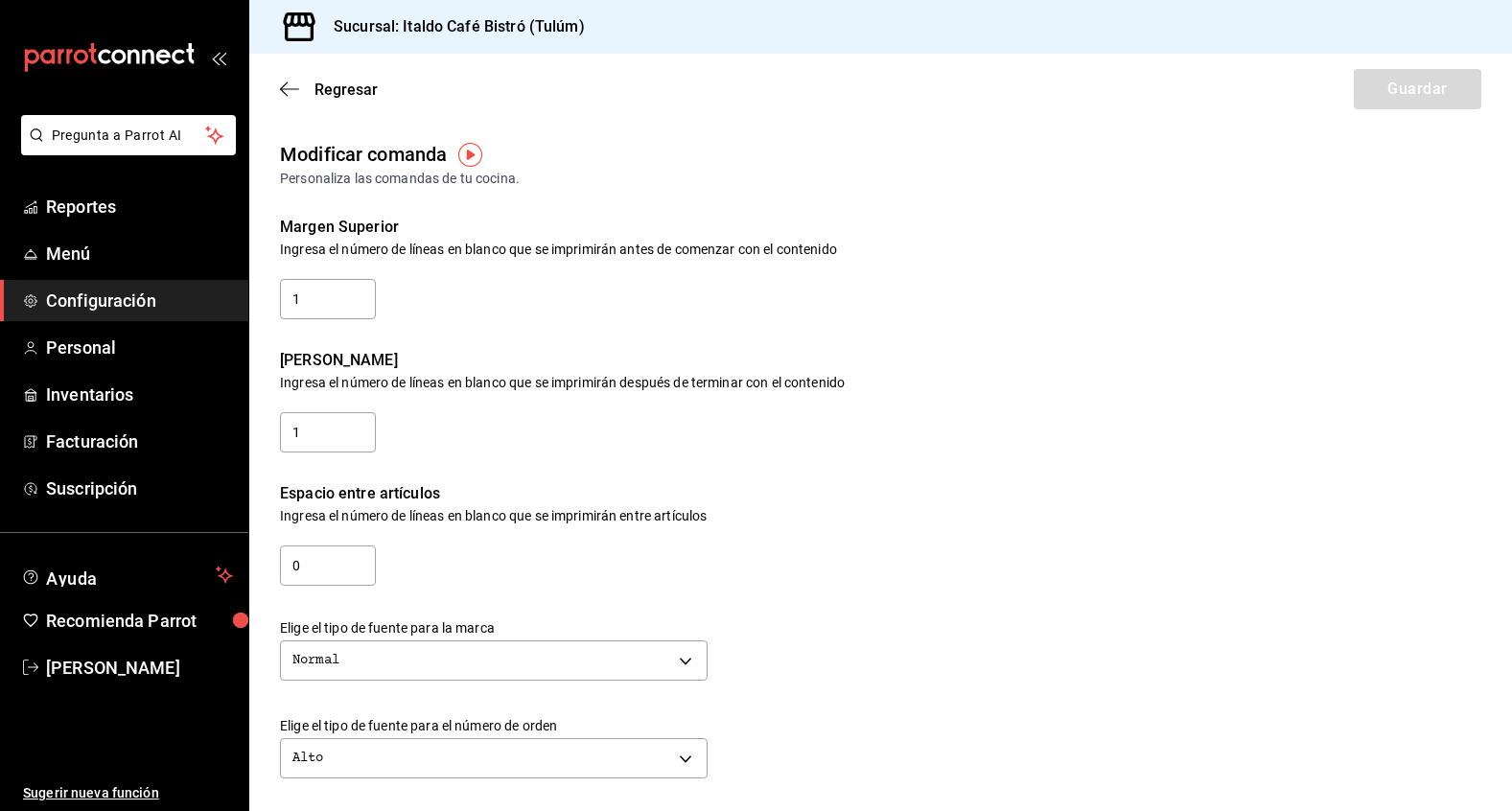
scroll to position [9, 0]
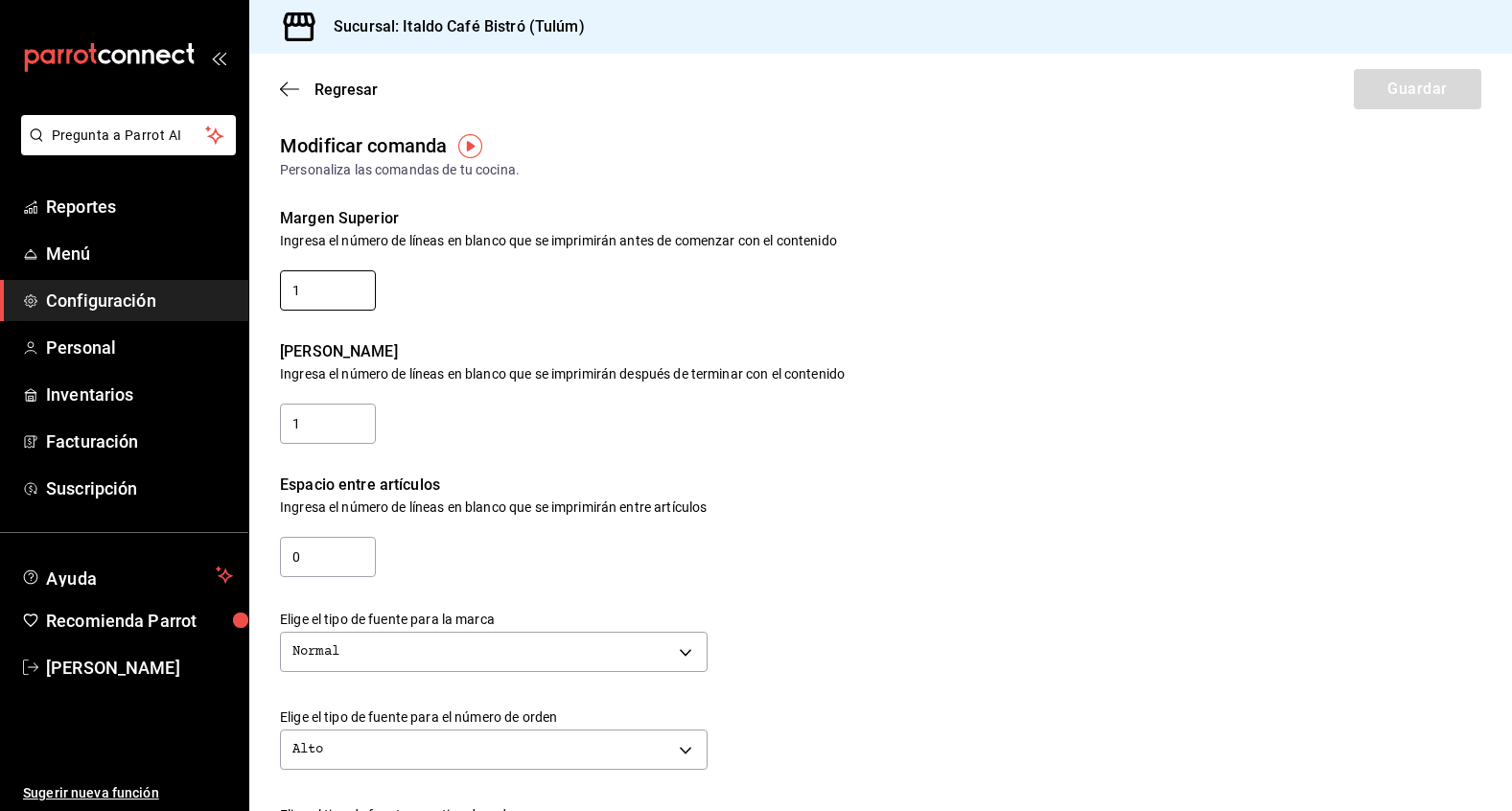
click at [335, 298] on input "1" at bounding box center [327, 290] width 96 height 40
type input "2"
click at [343, 428] on input "1" at bounding box center [327, 424] width 96 height 40
type input "2"
click at [620, 565] on div "Espacio entre artículos Ingresa el número de líneas en blanco que se imprimirán…" at bounding box center [865, 512] width 1232 height 133
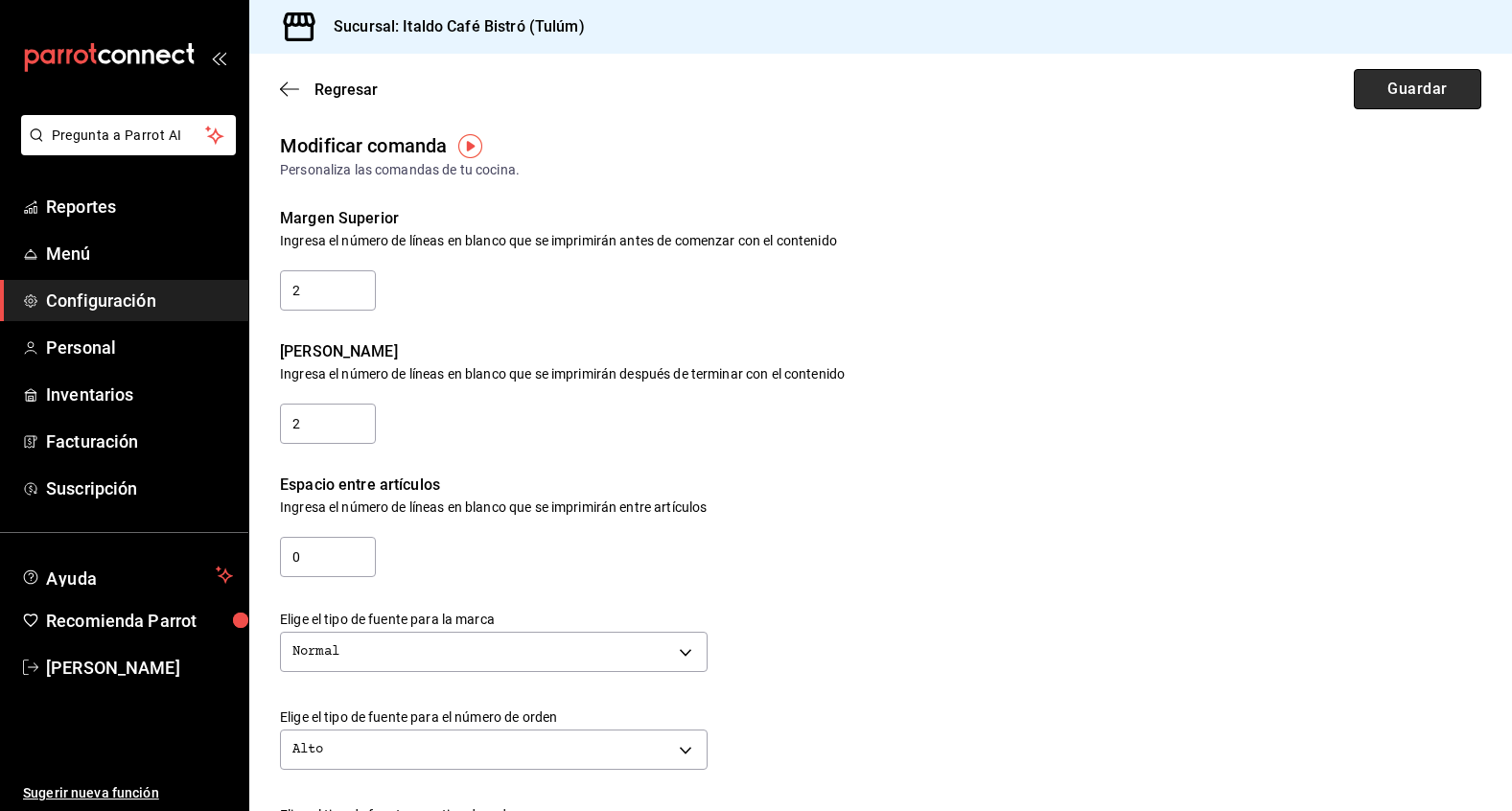
click at [1409, 96] on button "Guardar" at bounding box center [1417, 89] width 127 height 40
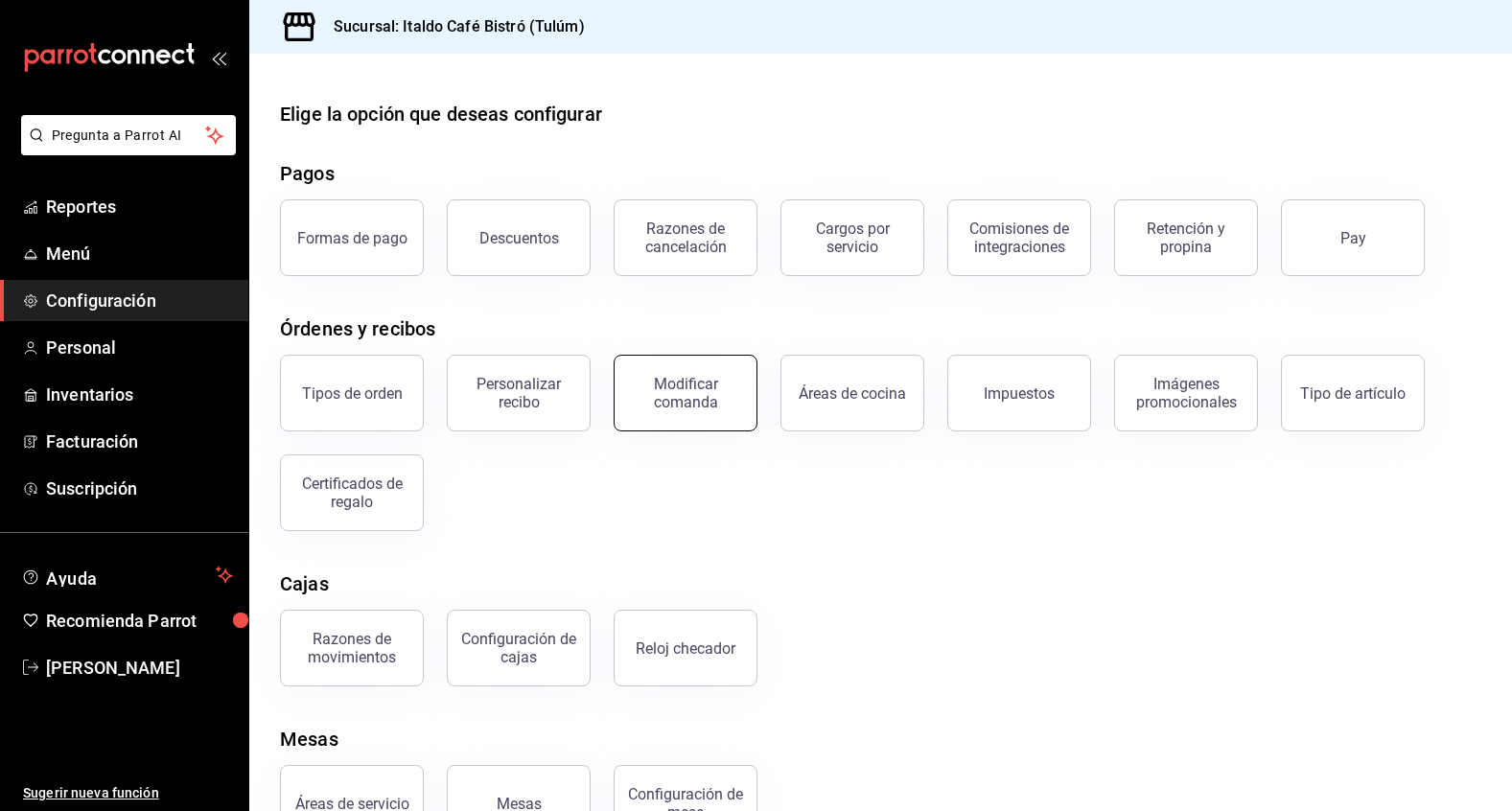
click at [708, 418] on button "Modificar comanda" at bounding box center [686, 393] width 144 height 77
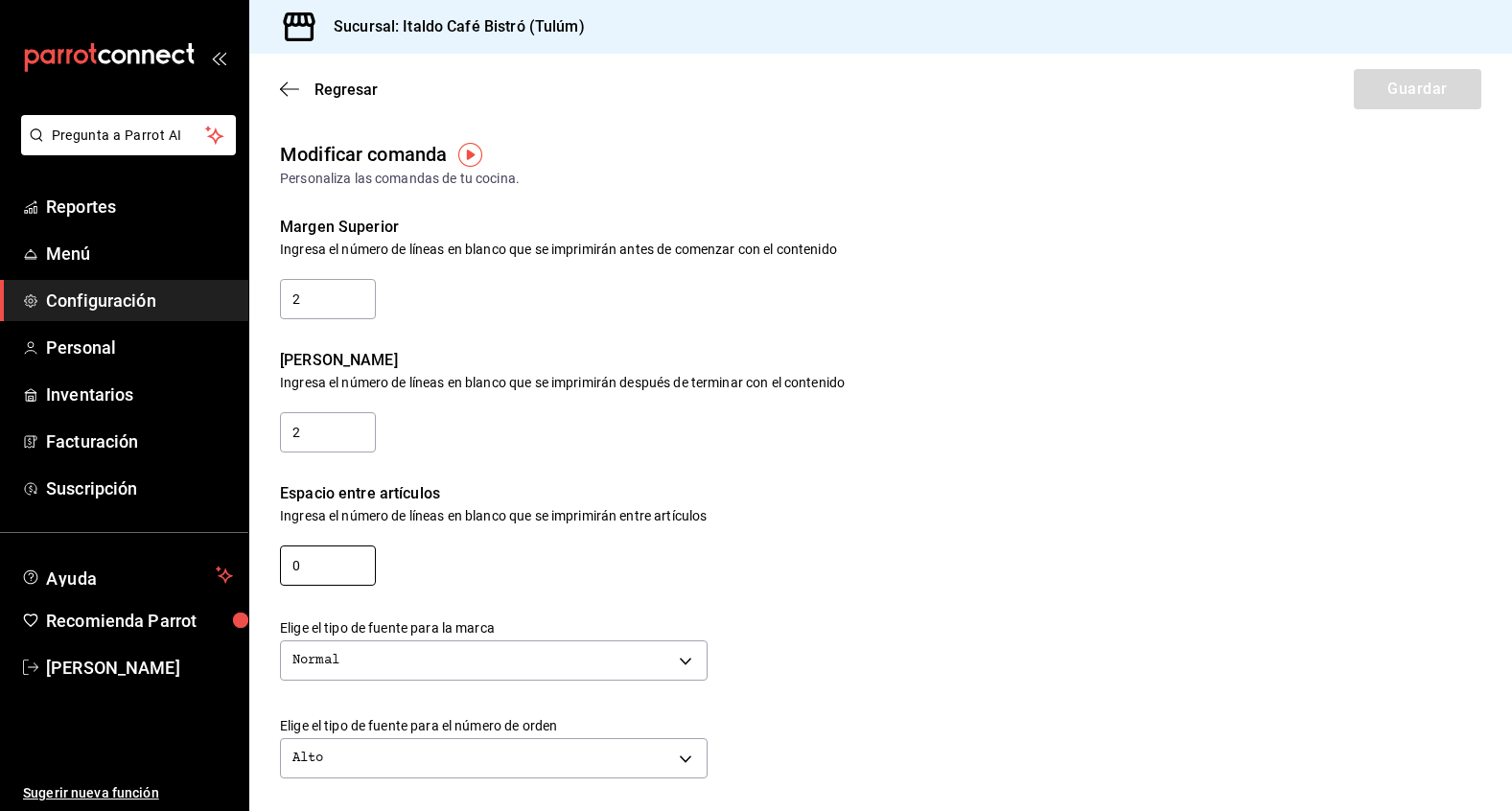
click at [355, 572] on input "0" at bounding box center [327, 566] width 96 height 40
type input "1"
click at [1426, 92] on button "Guardar" at bounding box center [1417, 89] width 127 height 40
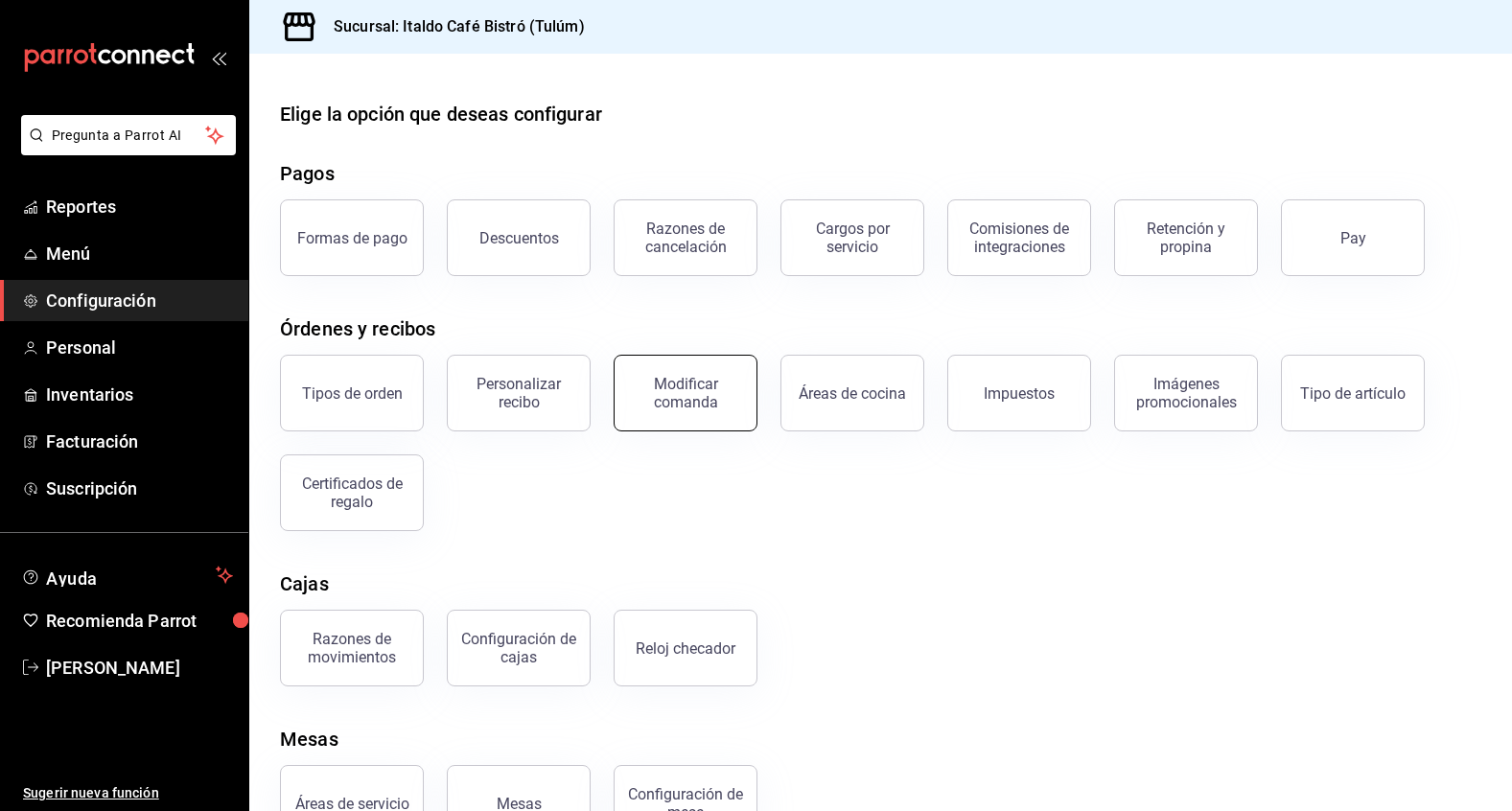
click at [681, 397] on div "Modificar comanda" at bounding box center [685, 392] width 119 height 36
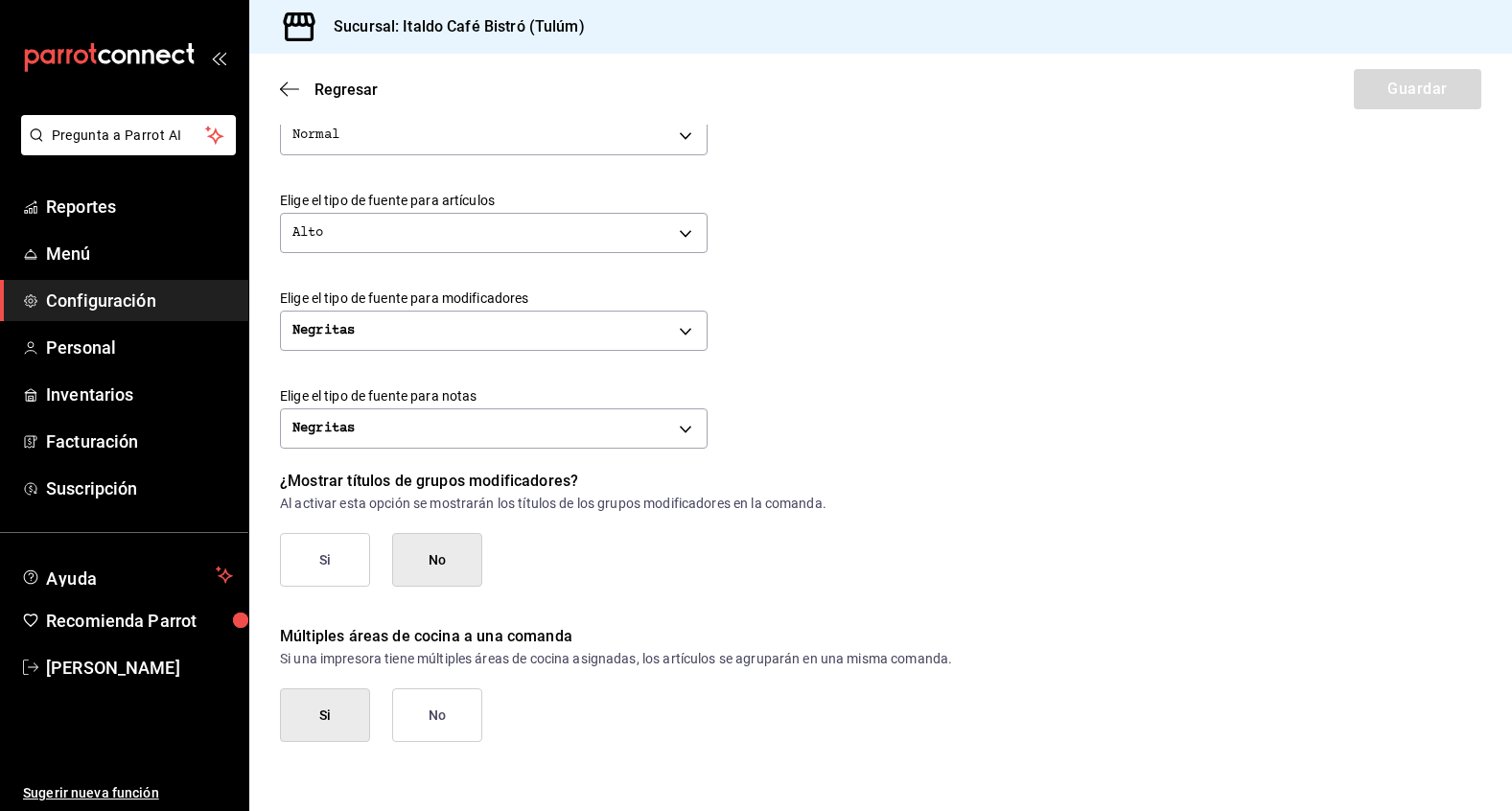
scroll to position [721, 0]
click at [665, 434] on body "Pregunta a Parrot AI Reportes Menú Configuración Personal Inventarios Facturaci…" at bounding box center [756, 405] width 1512 height 811
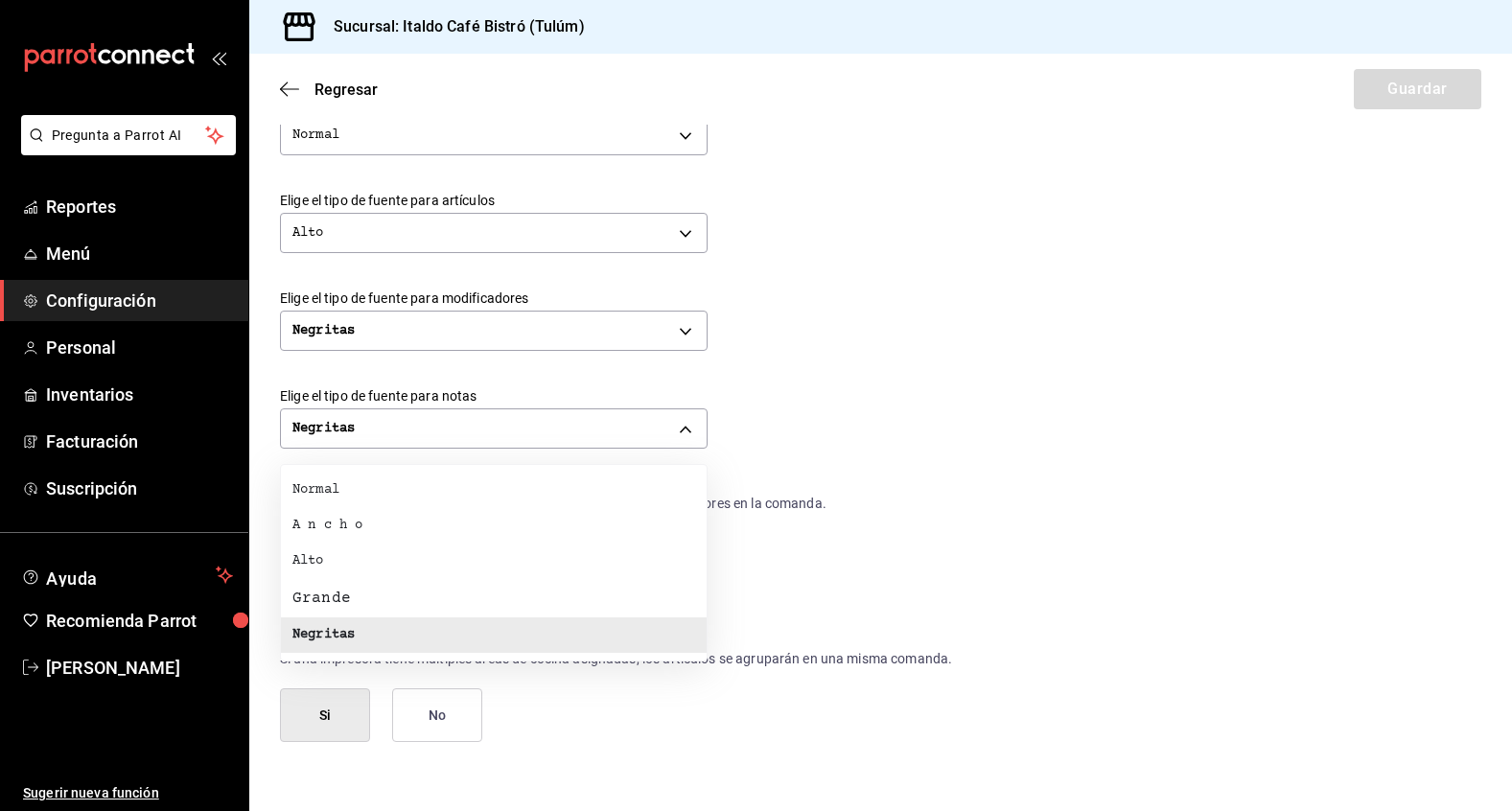
click at [952, 482] on div at bounding box center [756, 405] width 1512 height 811
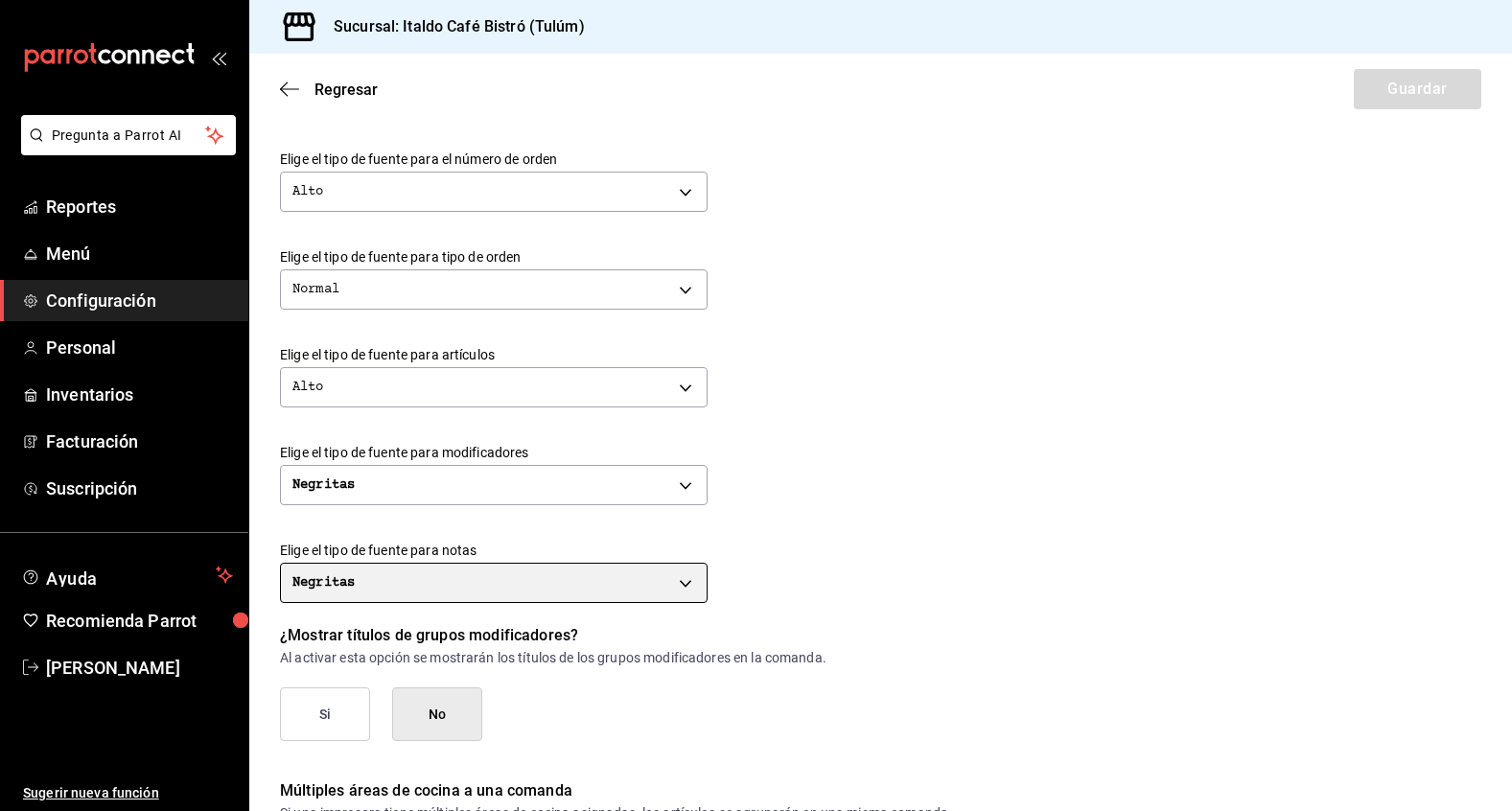
scroll to position [565, 0]
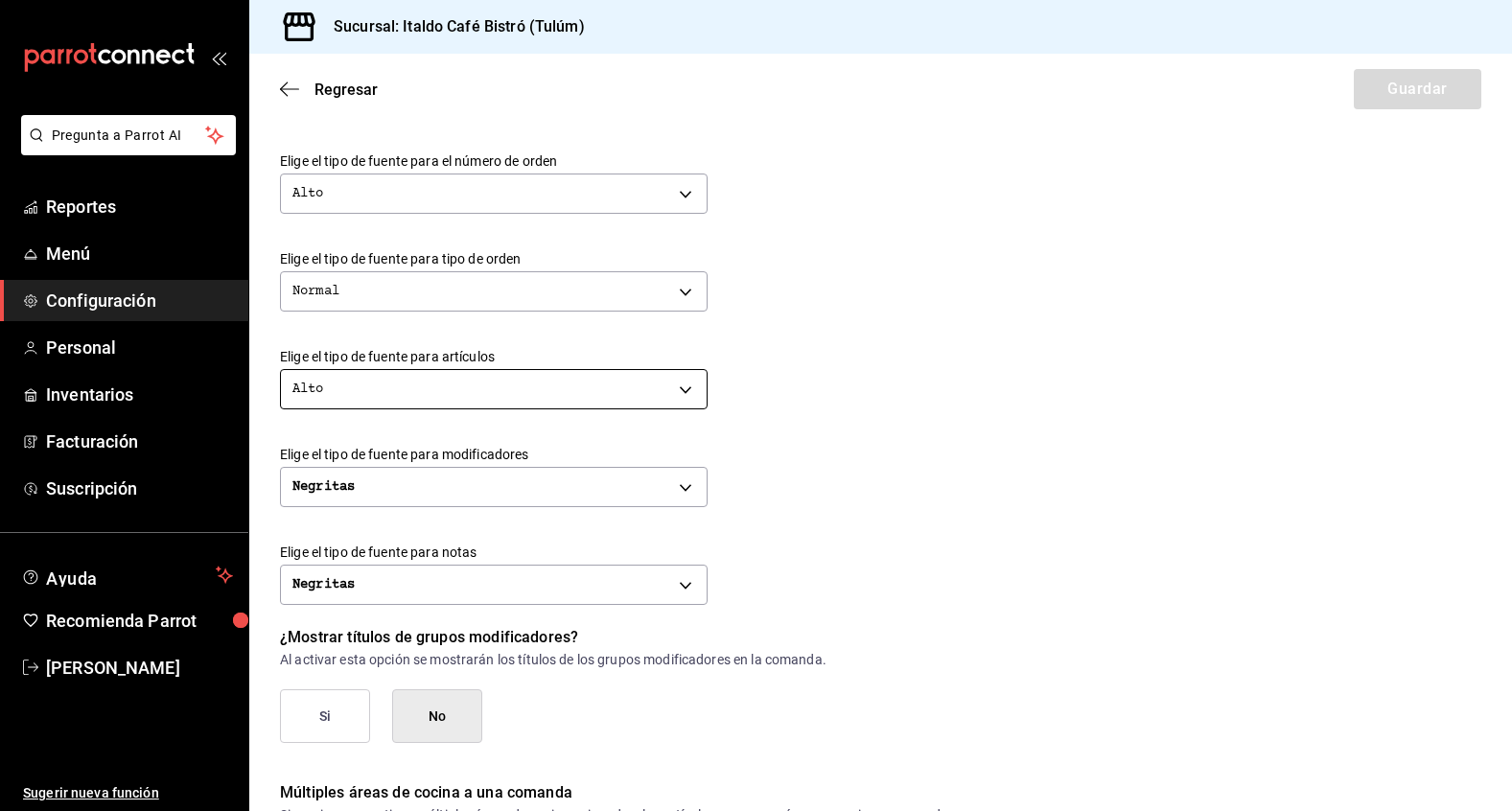
click at [637, 380] on body "Pregunta a Parrot AI Reportes Menú Configuración Personal Inventarios Facturaci…" at bounding box center [756, 405] width 1512 height 811
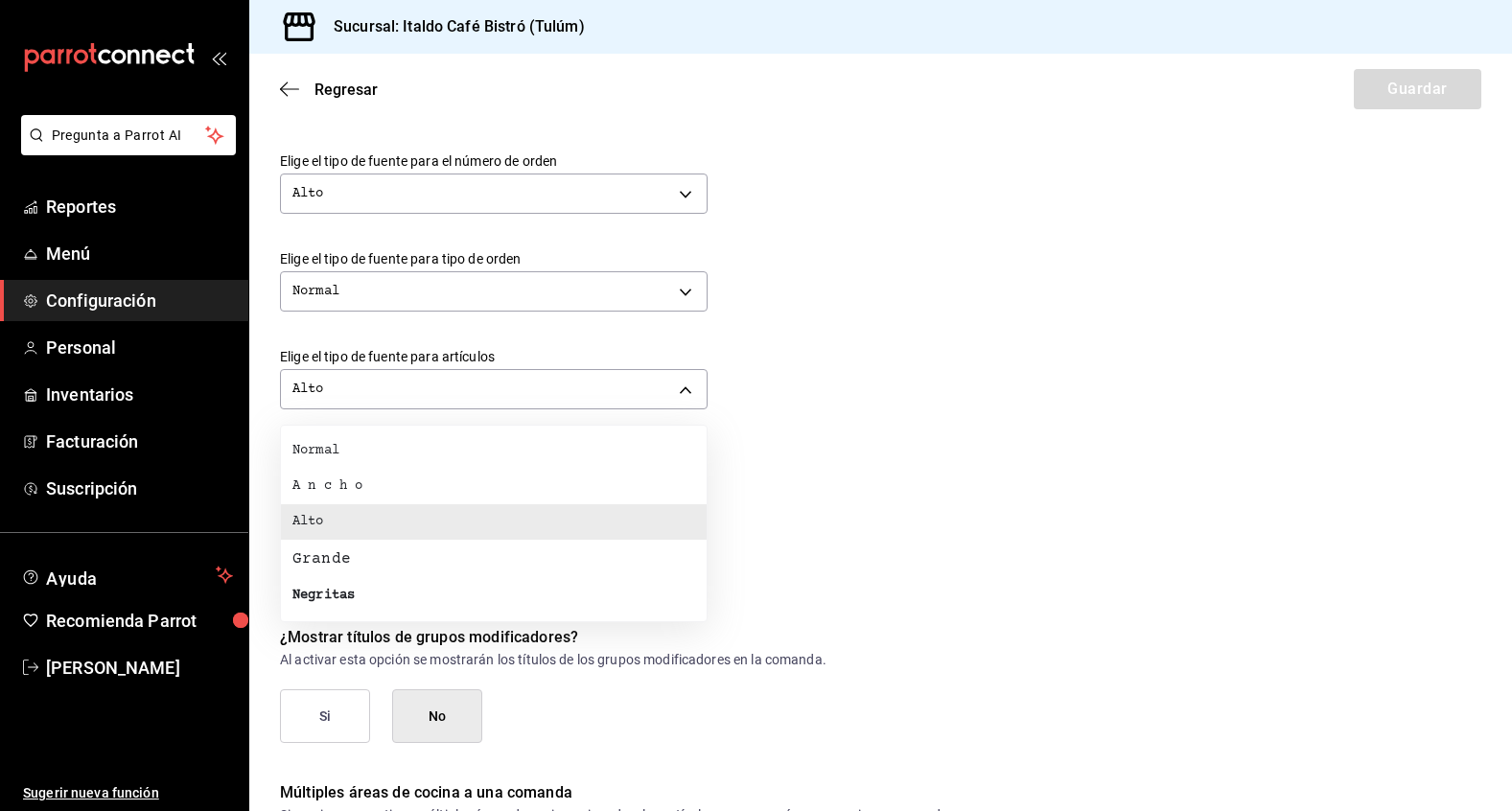
click at [608, 457] on li "Normal" at bounding box center [494, 451] width 426 height 35
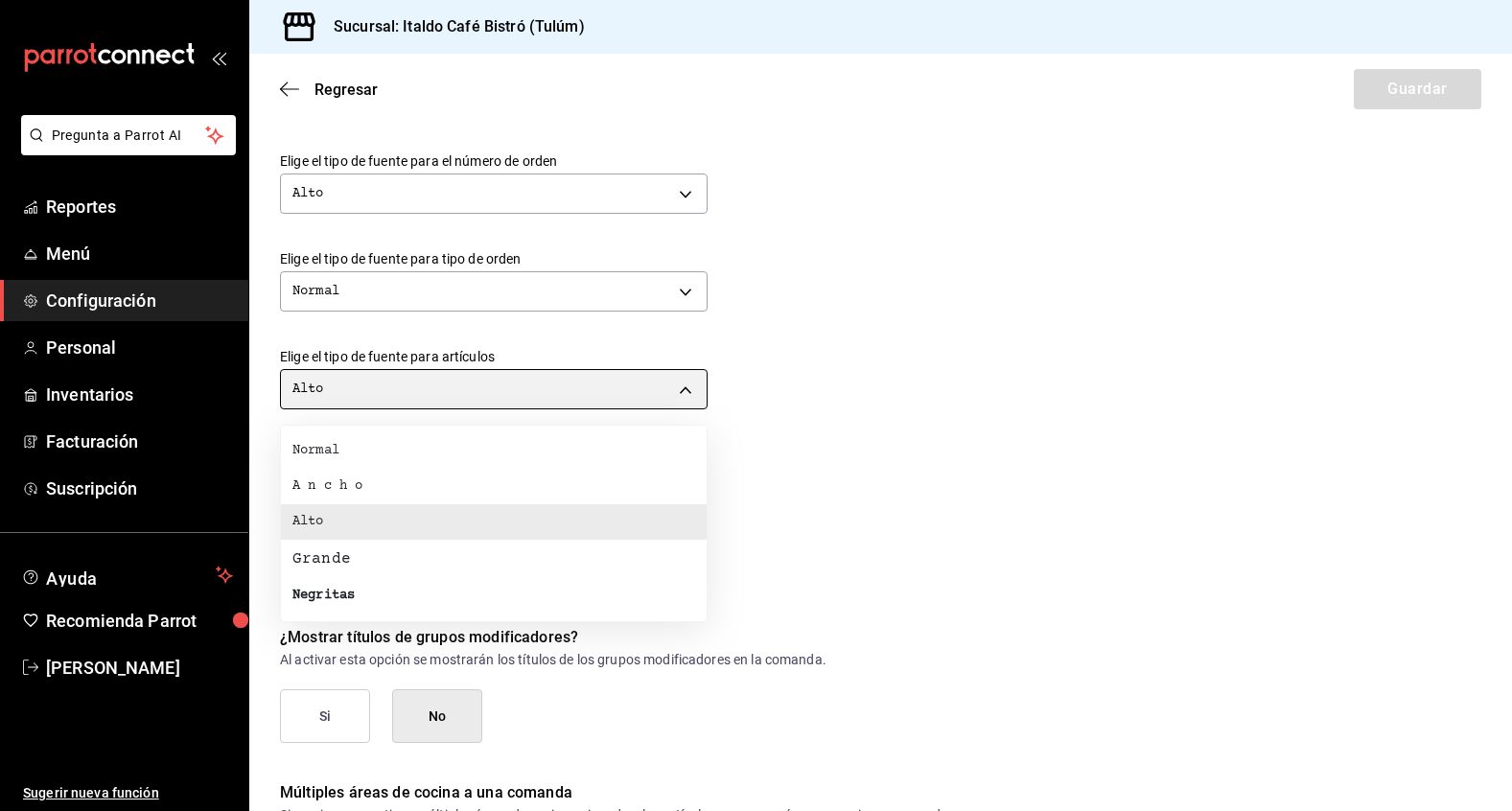
type input "NORMAL"
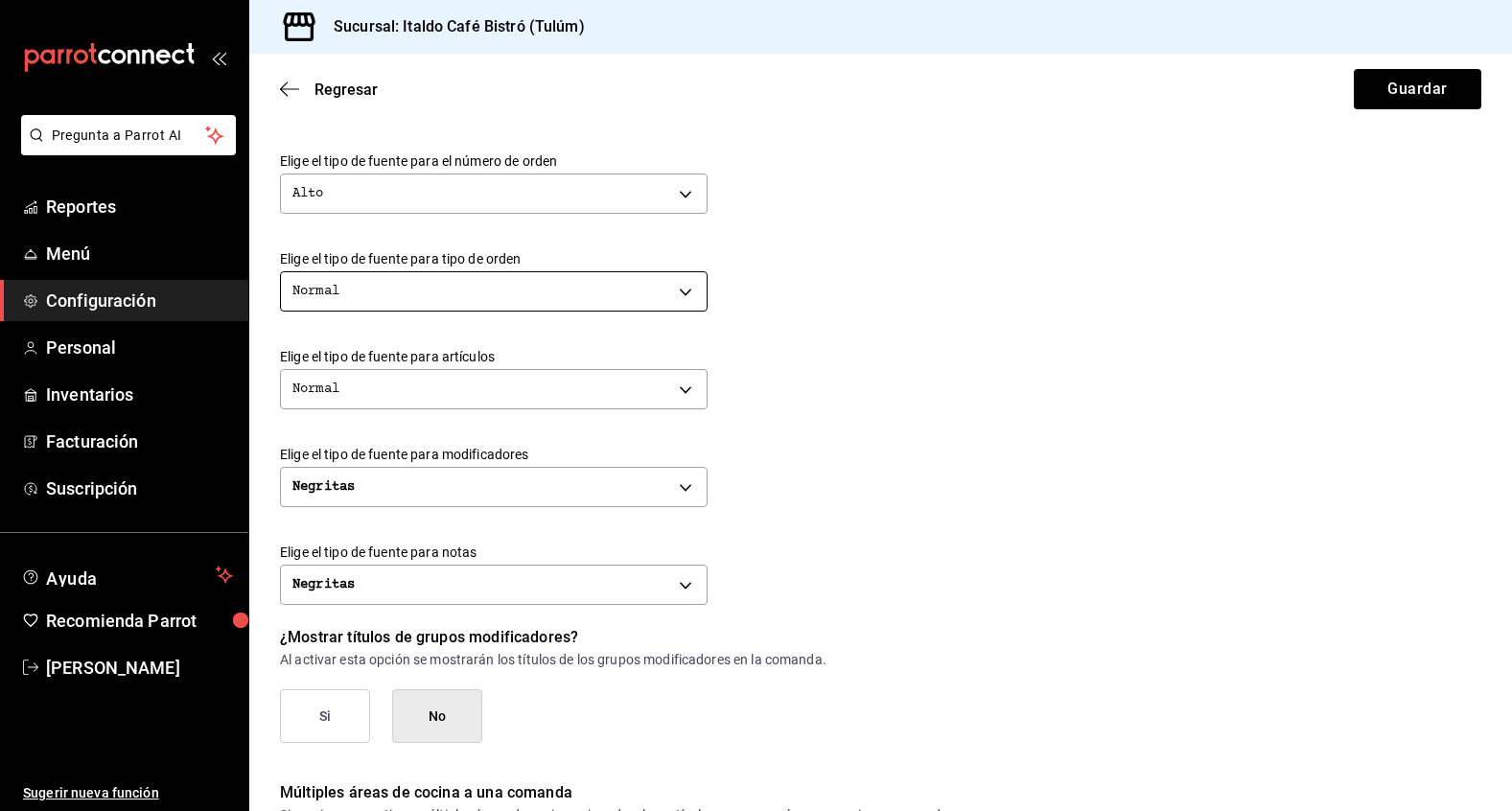
click at [624, 280] on body "Pregunta a Parrot AI Reportes Menú Configuración Personal Inventarios Facturaci…" at bounding box center [756, 405] width 1512 height 811
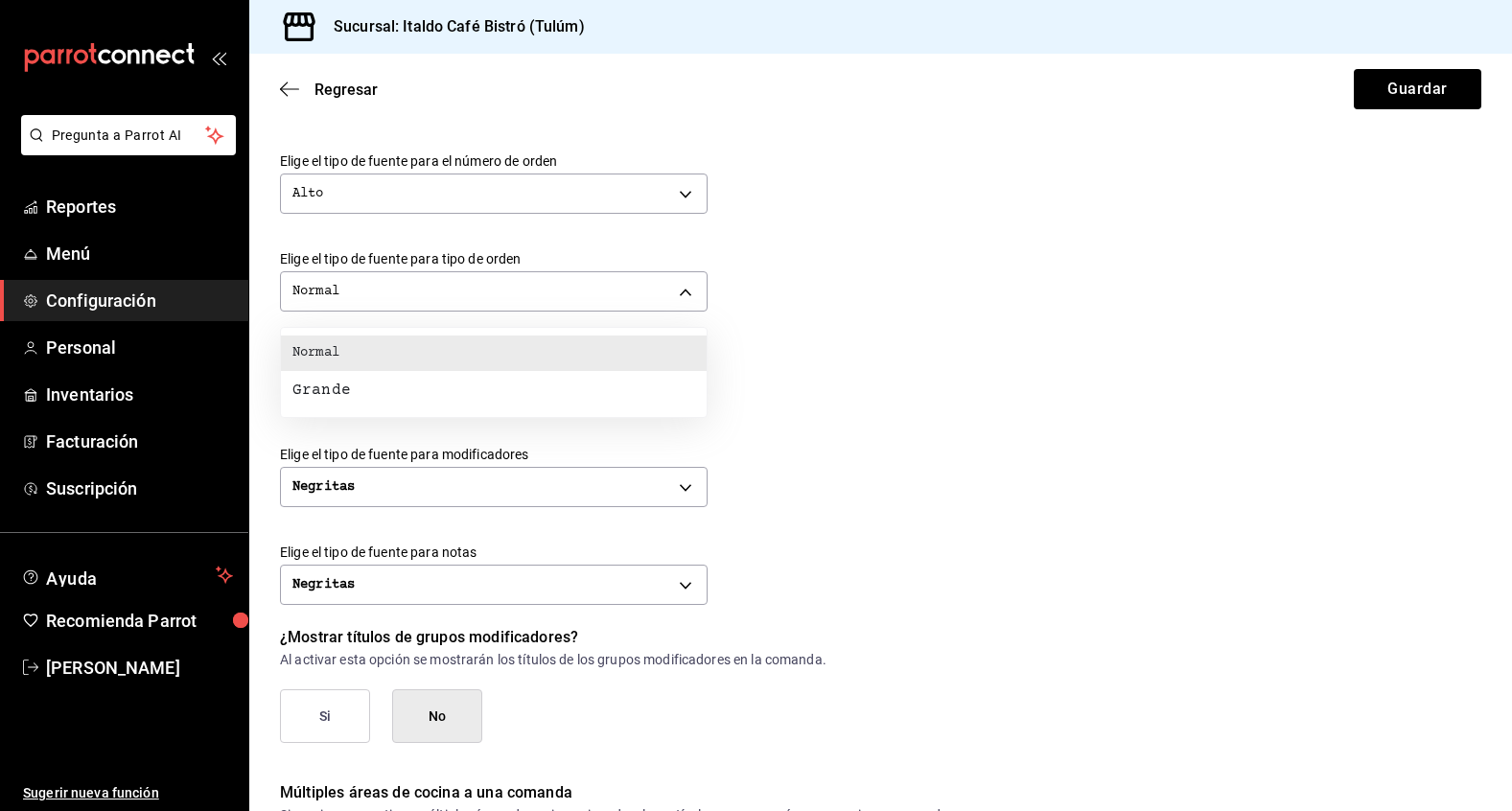
click at [572, 351] on li "Normal" at bounding box center [494, 354] width 426 height 35
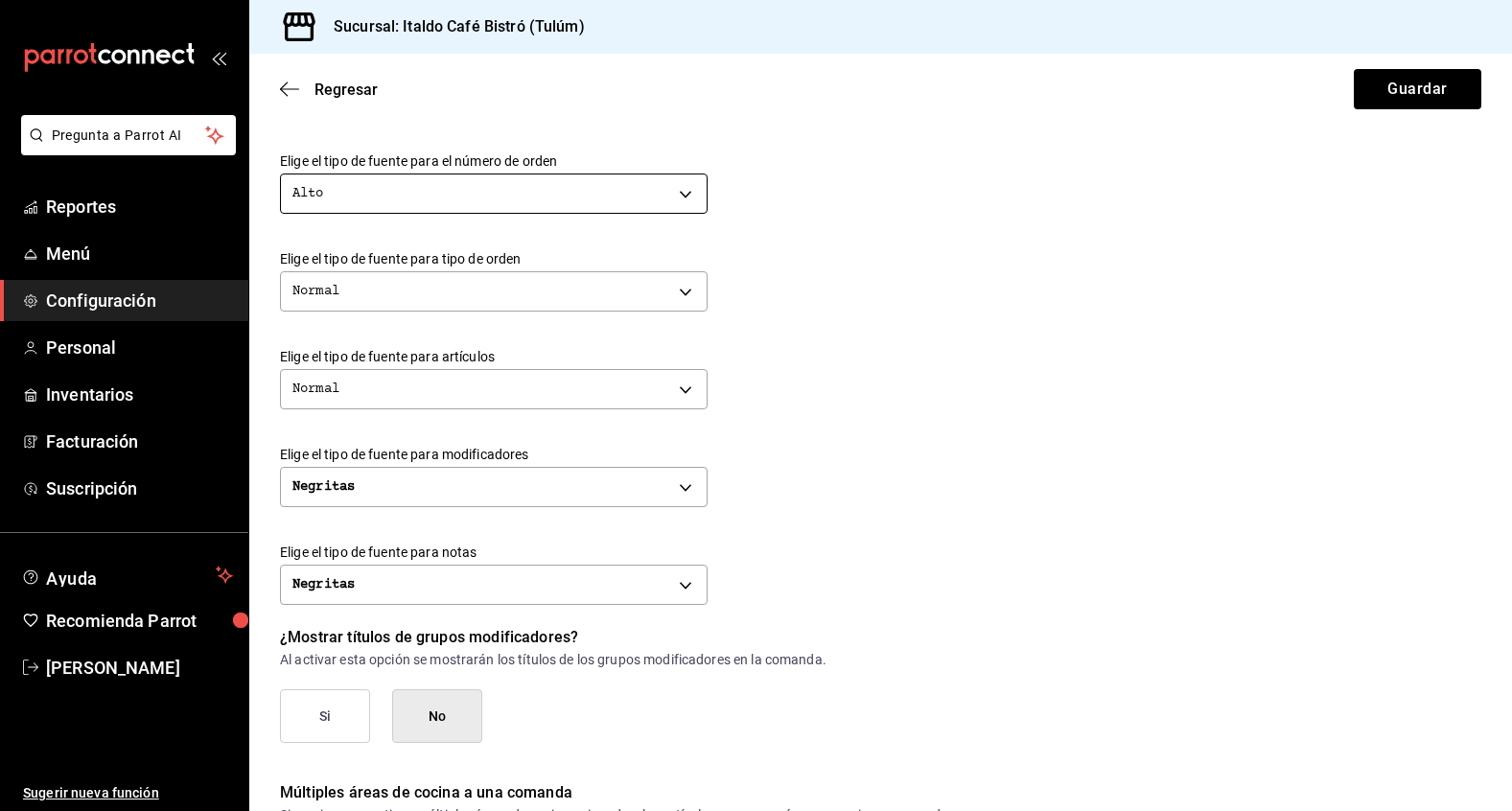
click at [565, 181] on body "Pregunta a Parrot AI Reportes Menú Configuración Personal Inventarios Facturaci…" at bounding box center [756, 405] width 1512 height 811
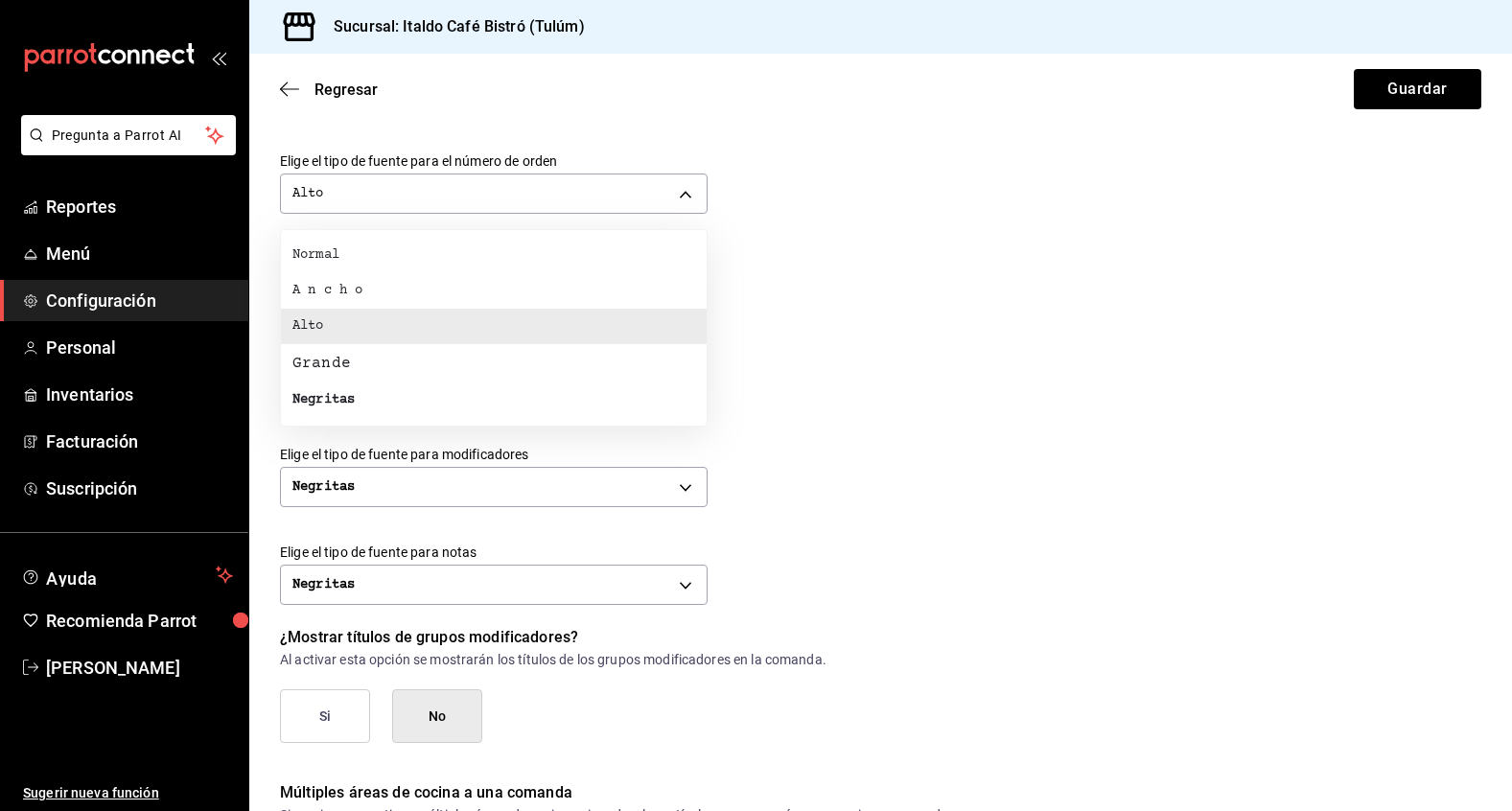
click at [464, 385] on li "Negritas" at bounding box center [494, 400] width 426 height 35
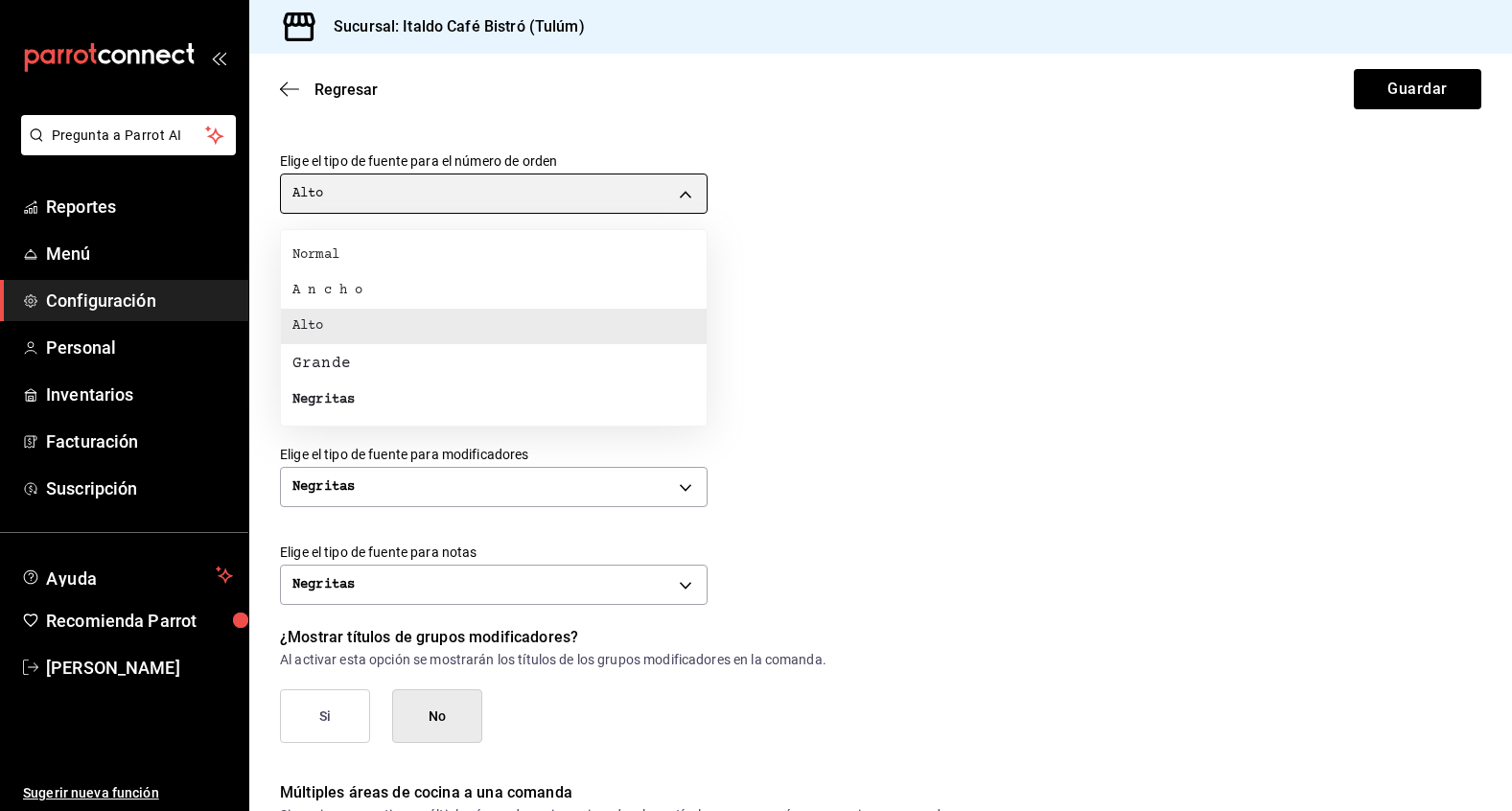
type input "BOLD"
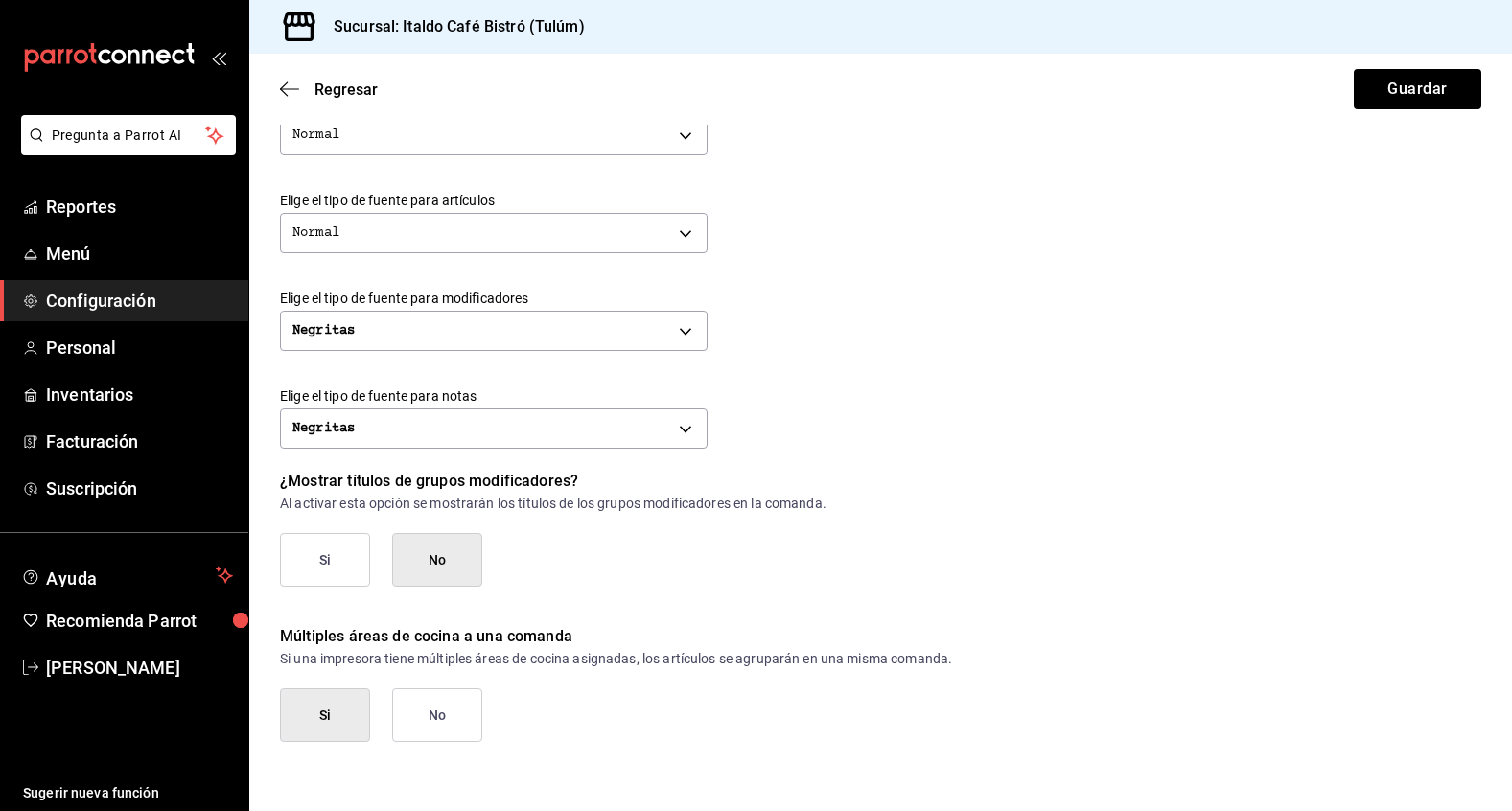
scroll to position [0, 0]
click at [1402, 92] on button "Guardar" at bounding box center [1417, 89] width 127 height 40
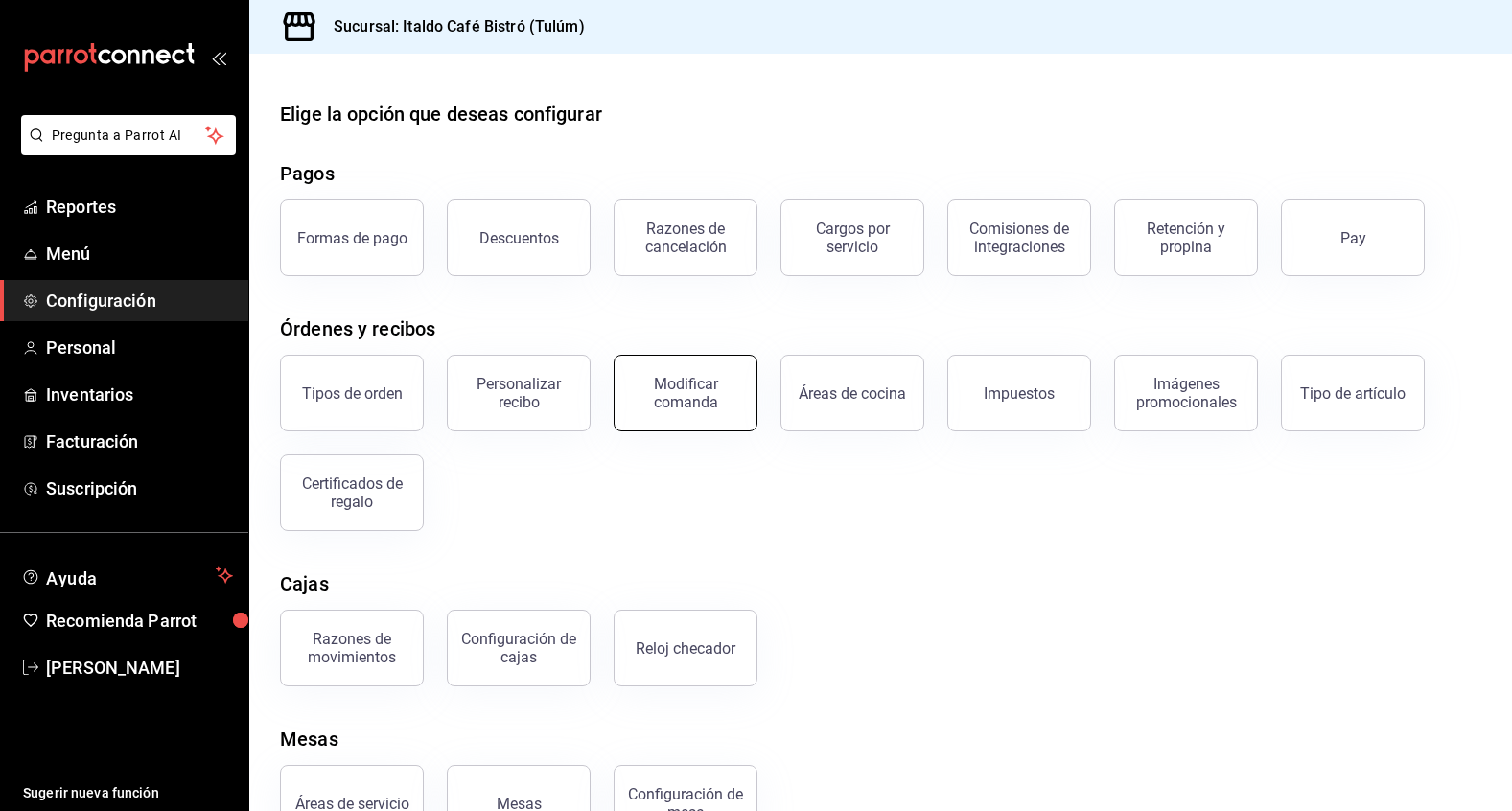
click at [702, 429] on div "Modificar comanda" at bounding box center [673, 381] width 167 height 100
click at [699, 400] on div "Modificar comanda" at bounding box center [685, 392] width 119 height 36
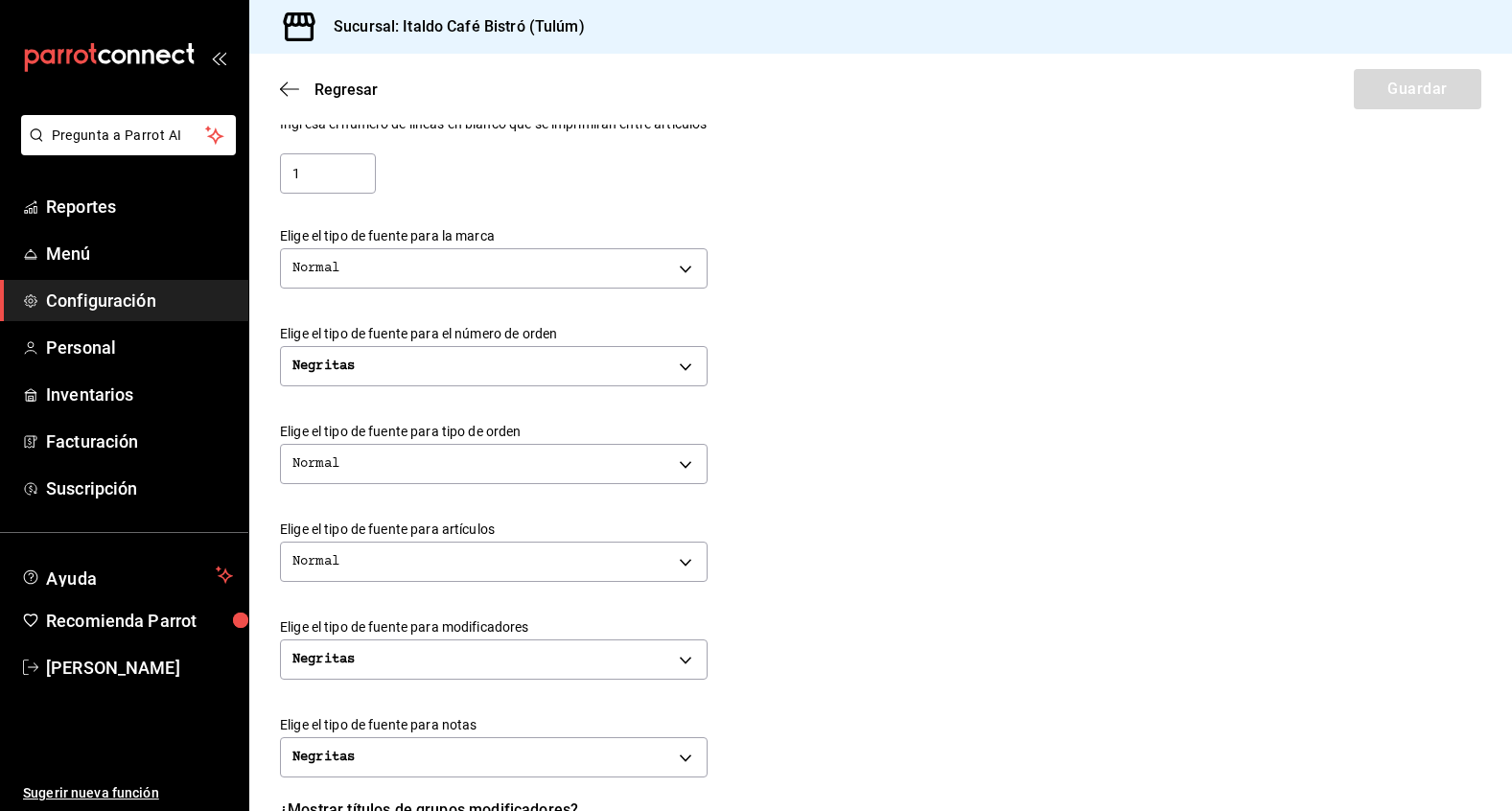
scroll to position [395, 0]
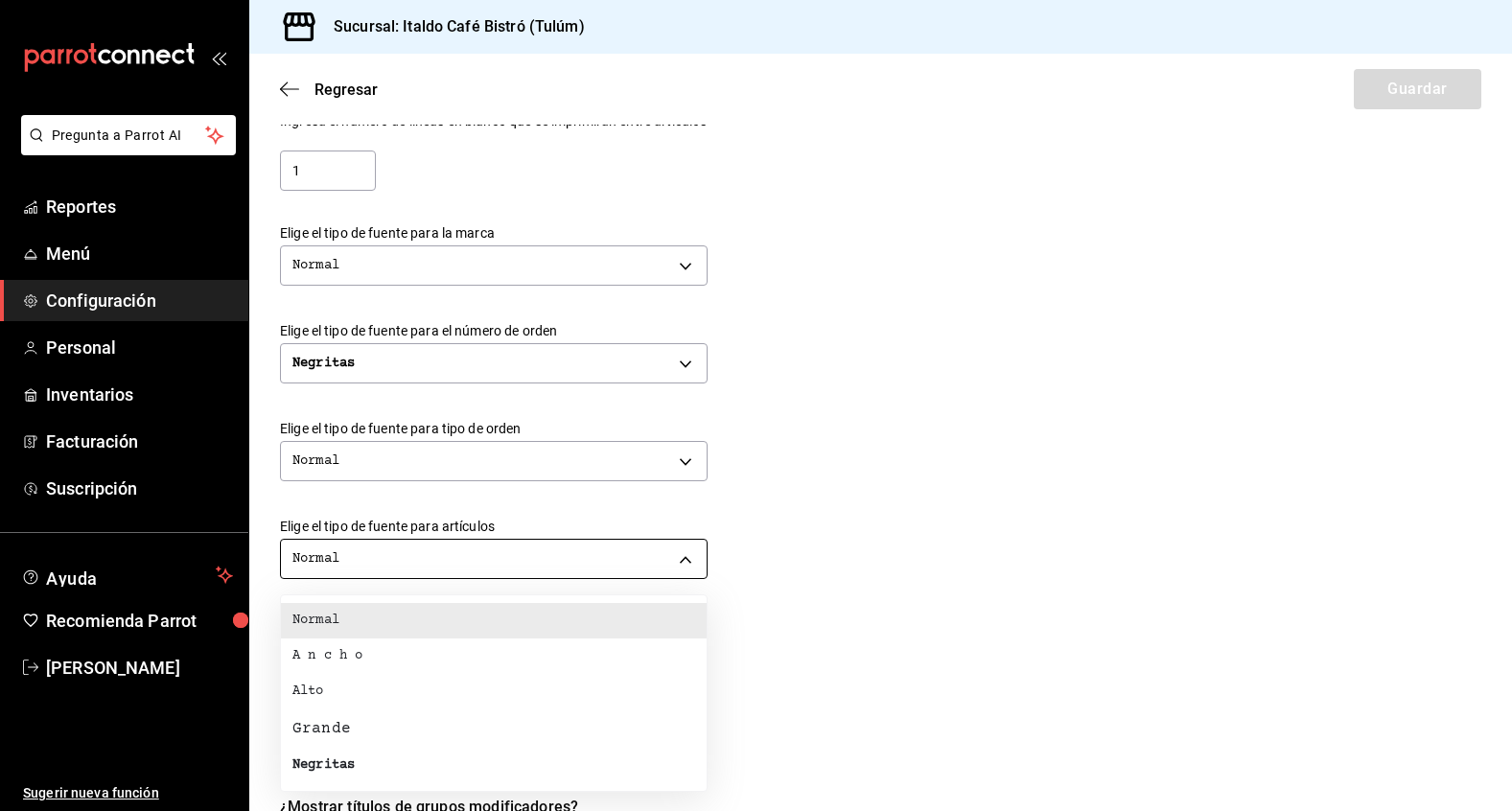
click at [611, 569] on body "Pregunta a Parrot AI Reportes Menú Configuración Personal Inventarios Facturaci…" at bounding box center [756, 405] width 1512 height 811
click at [586, 682] on li "Alto" at bounding box center [494, 692] width 426 height 35
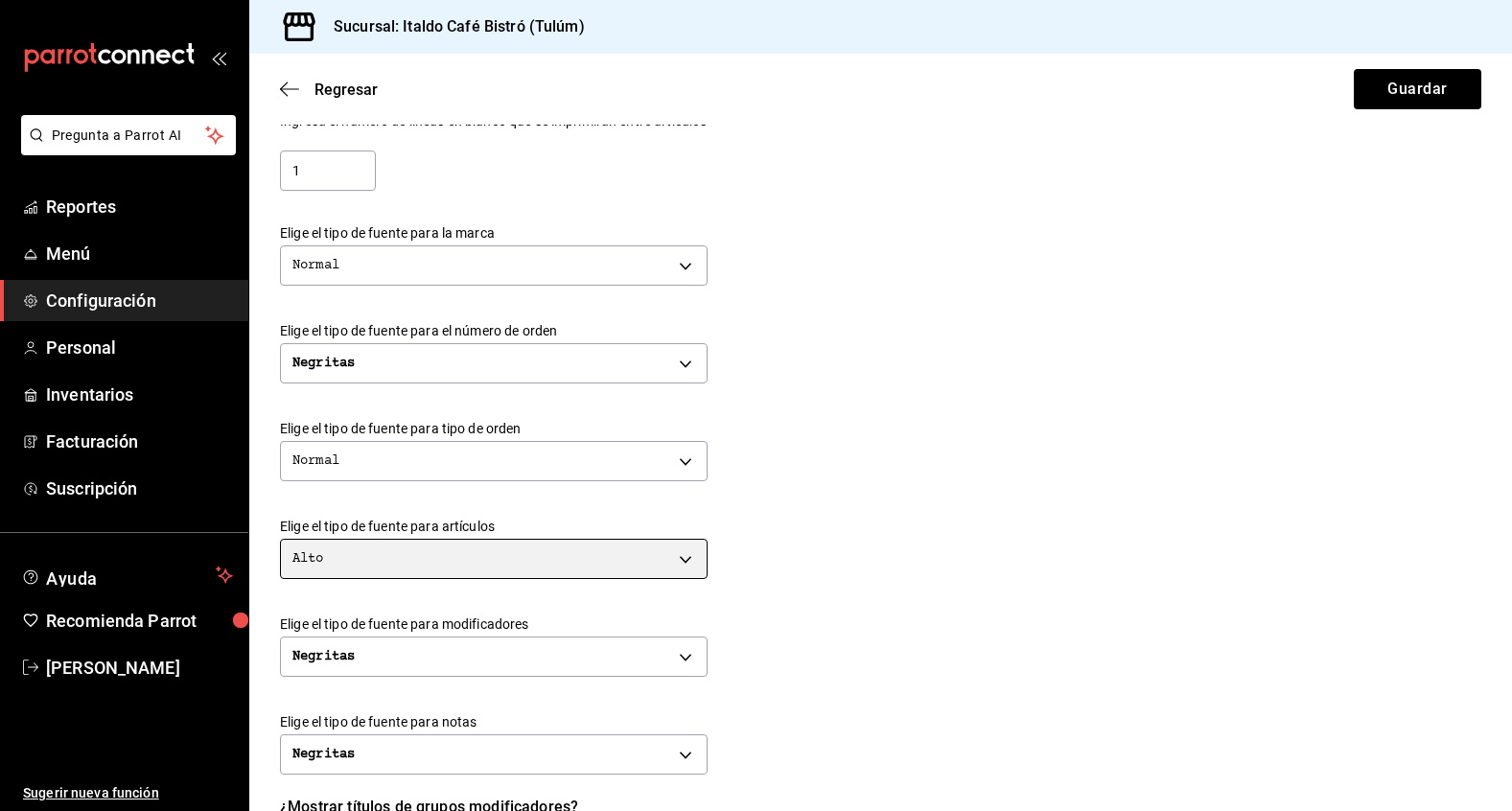
type input "TALL"
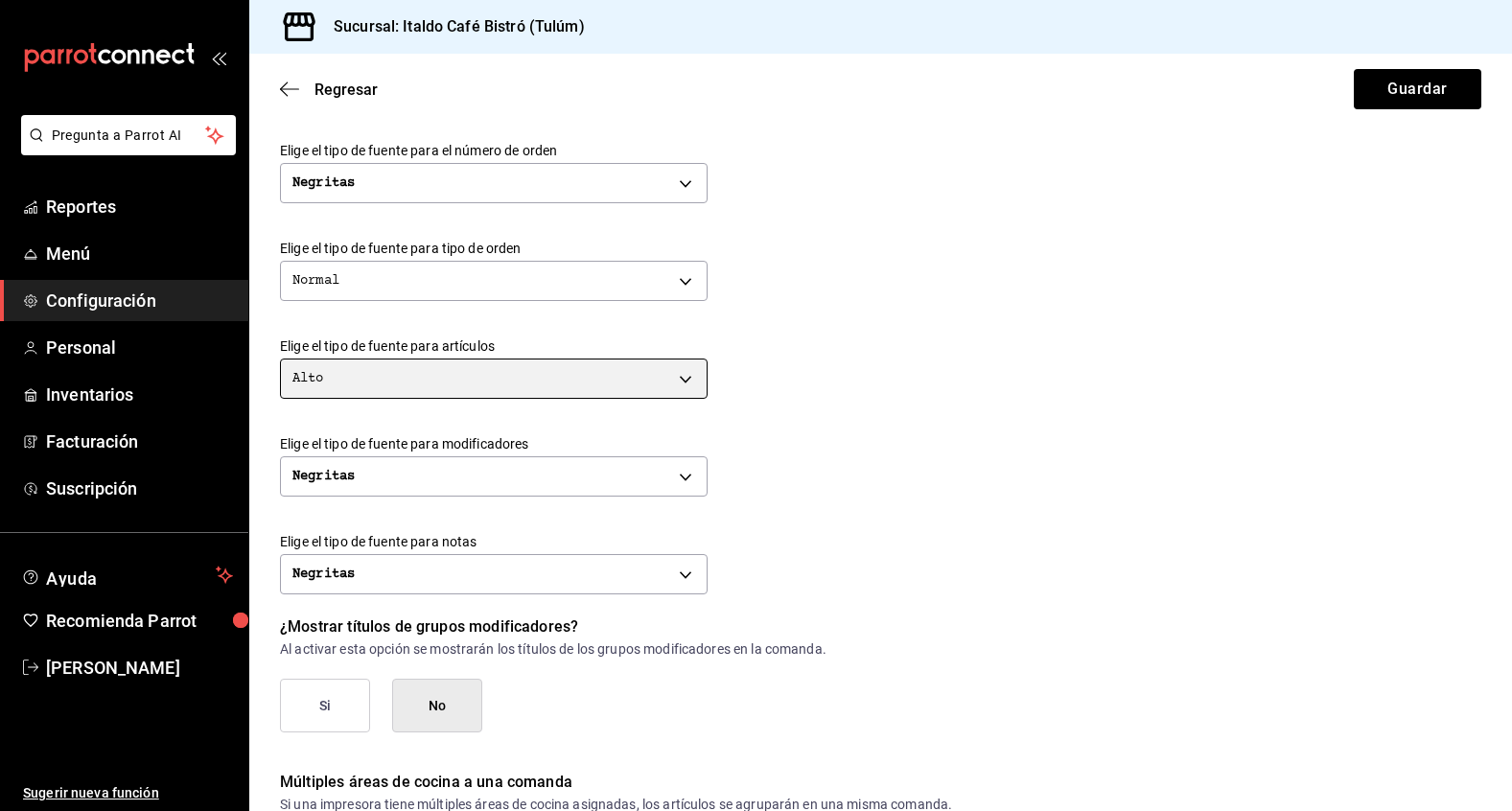
scroll to position [577, 0]
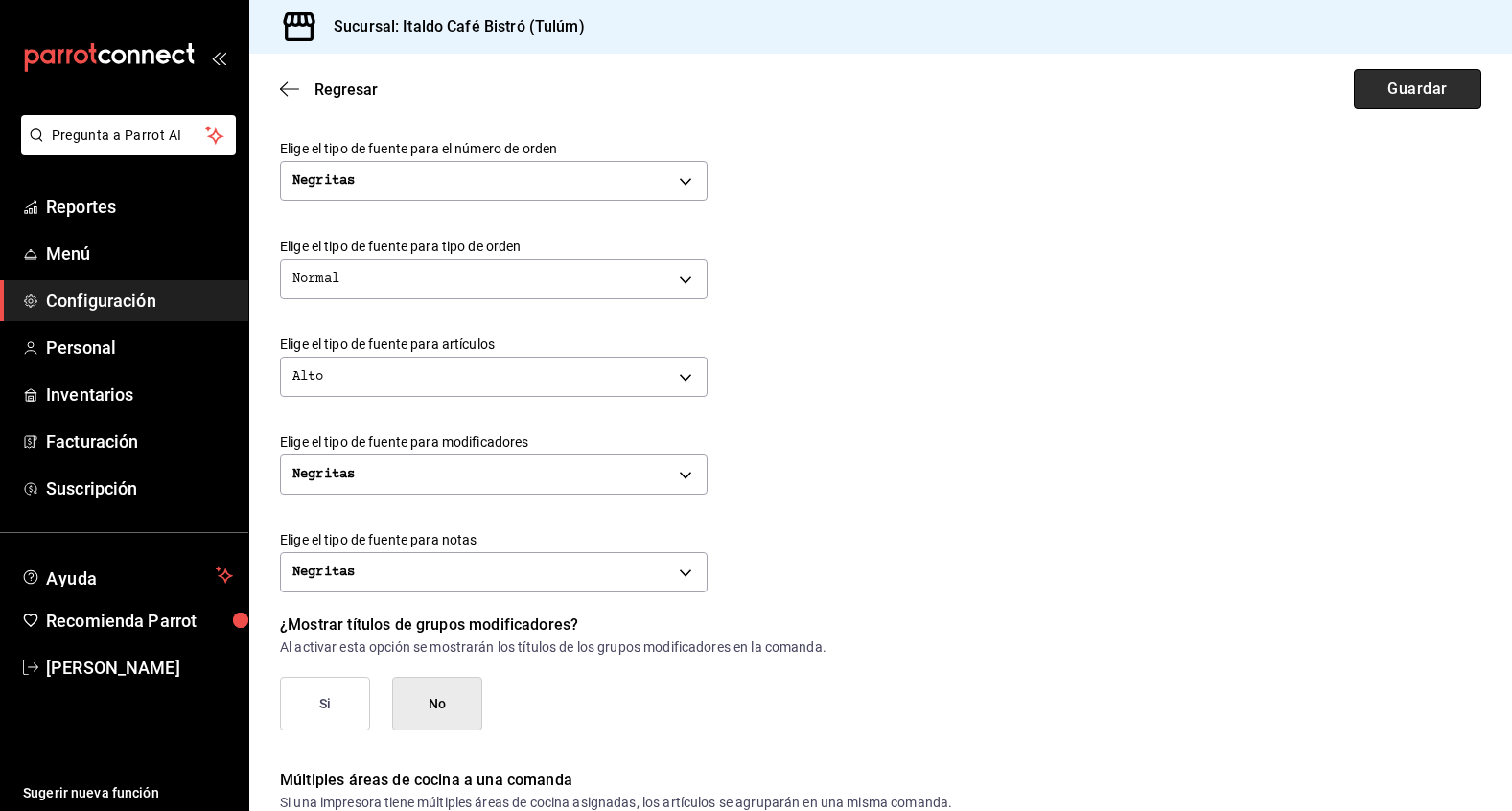
click at [1412, 98] on button "Guardar" at bounding box center [1417, 89] width 127 height 40
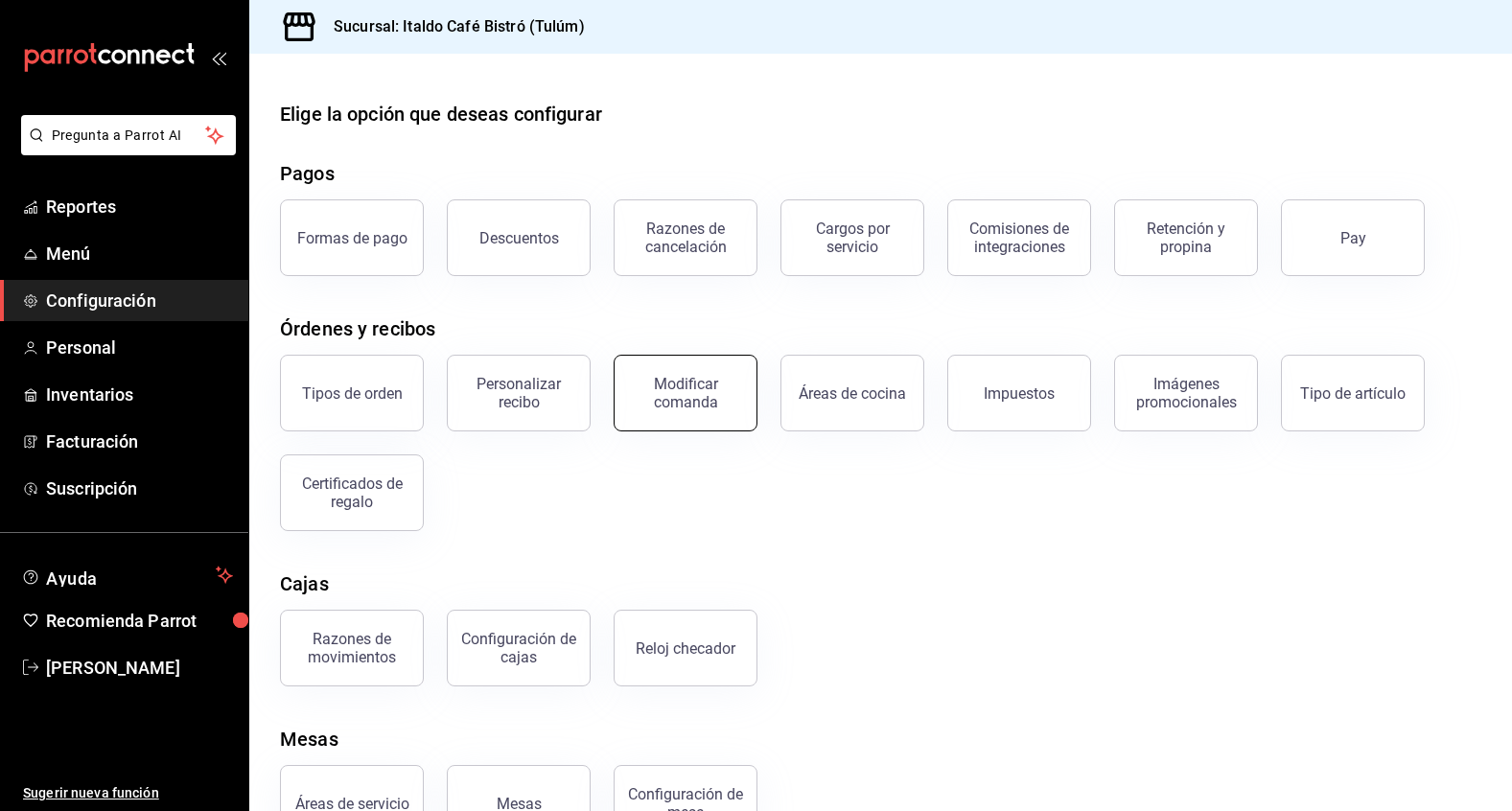
click at [728, 397] on div "Modificar comanda" at bounding box center [685, 392] width 119 height 36
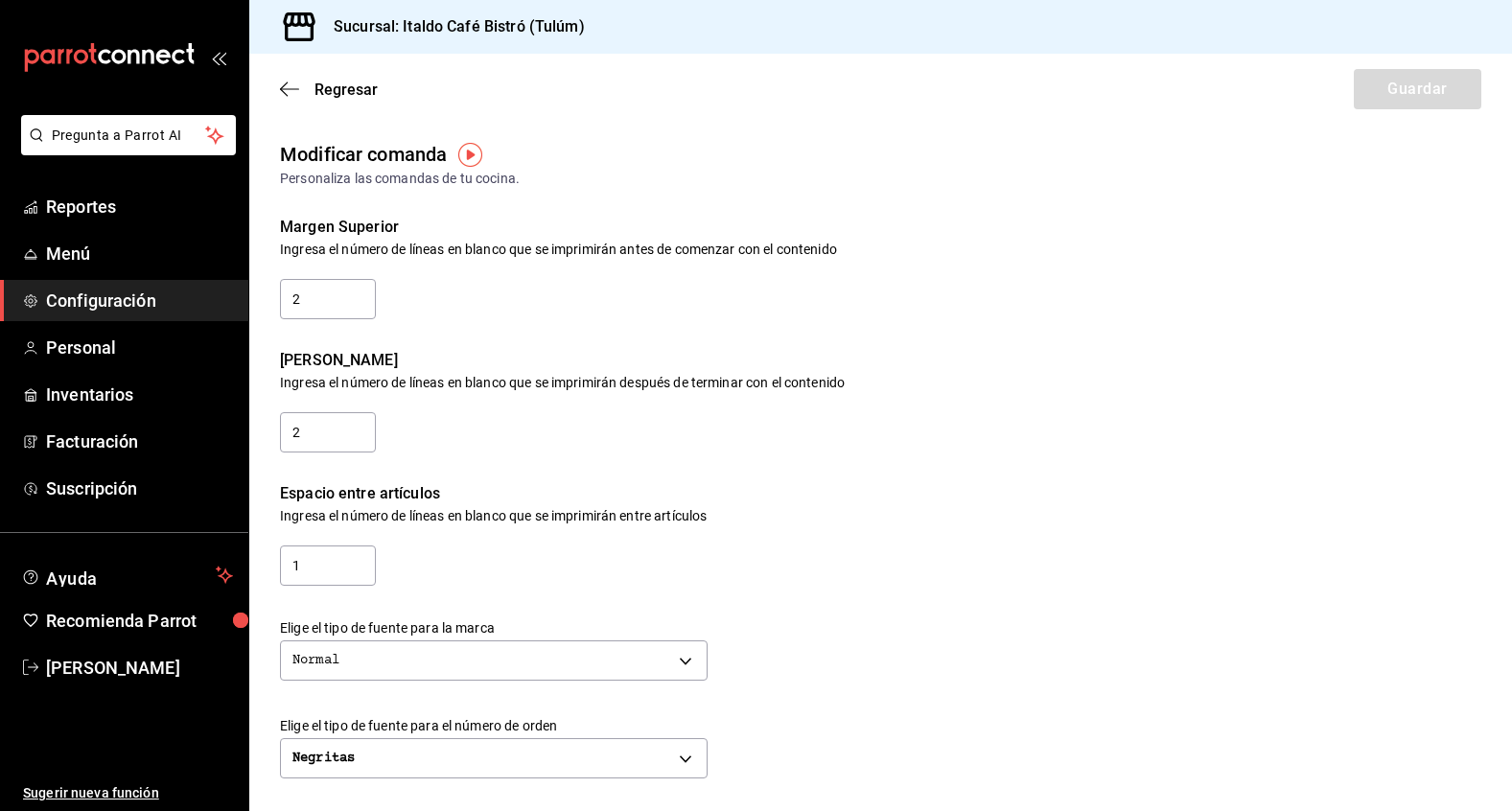
click at [650, 296] on div "Margen Superior Ingresa el número de líneas en blanco que se imprimirán antes d…" at bounding box center [865, 255] width 1232 height 133
click at [293, 94] on icon "button" at bounding box center [289, 90] width 19 height 18
